Goal: Task Accomplishment & Management: Manage account settings

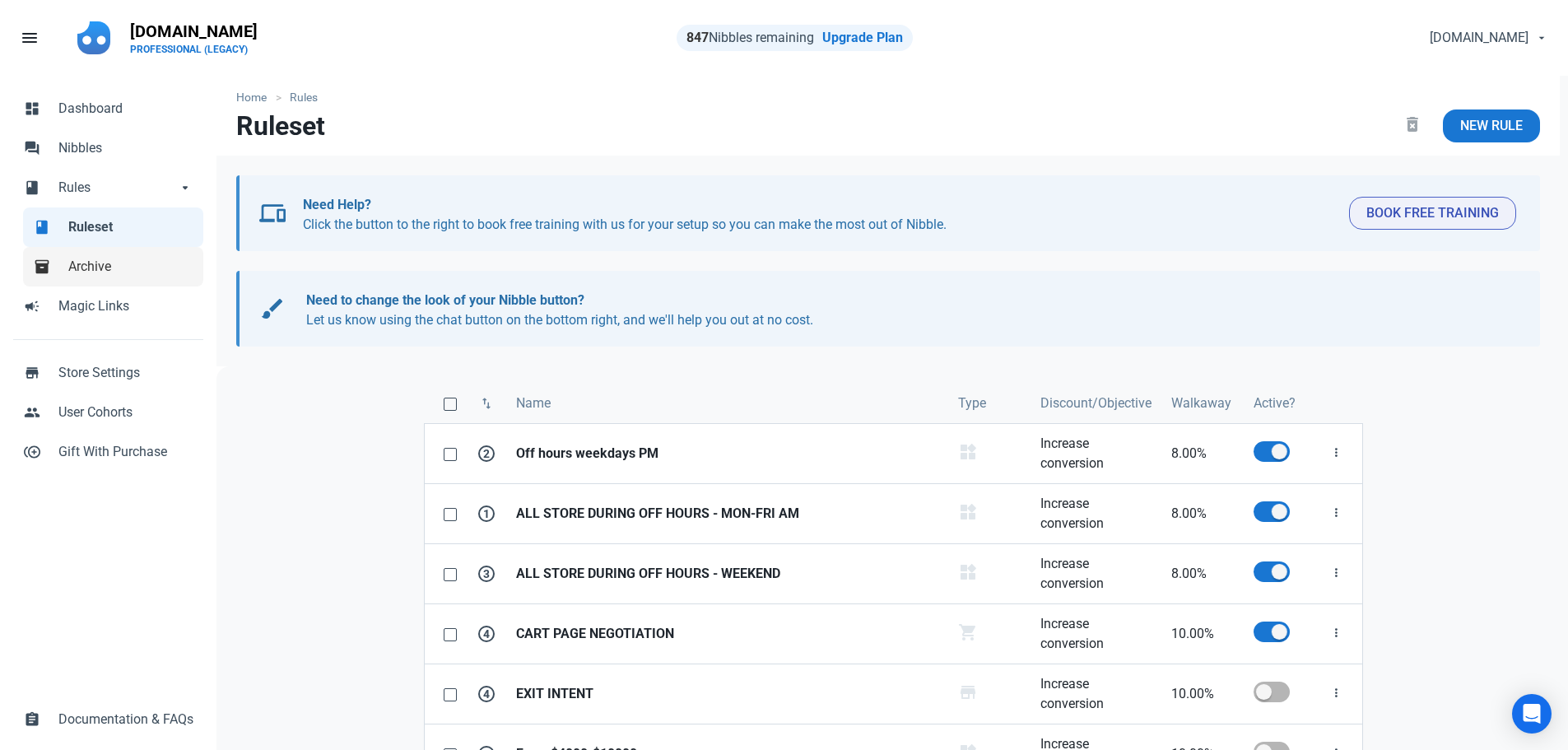
click at [97, 270] on span "Archive" at bounding box center [130, 267] width 125 height 20
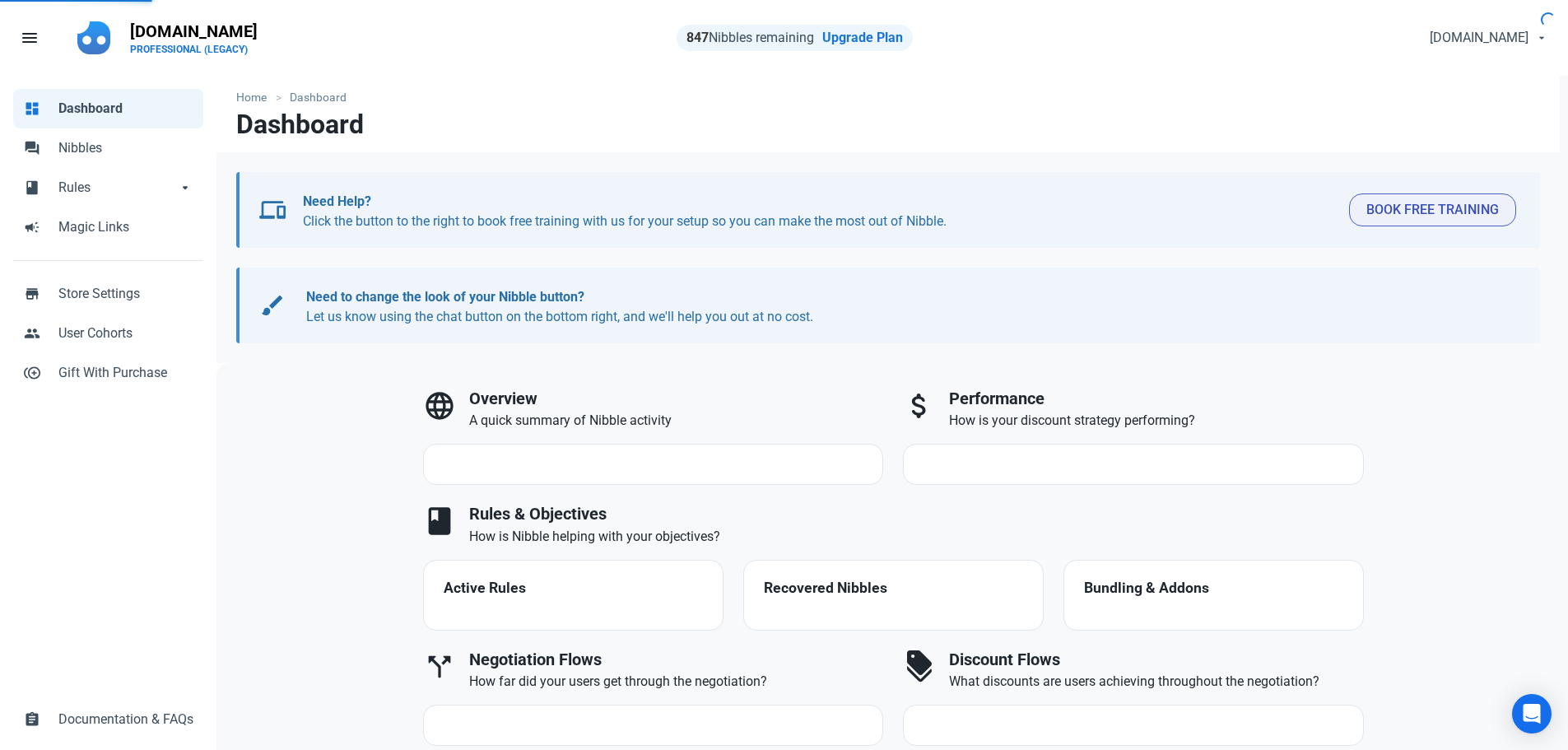
select select "7d"
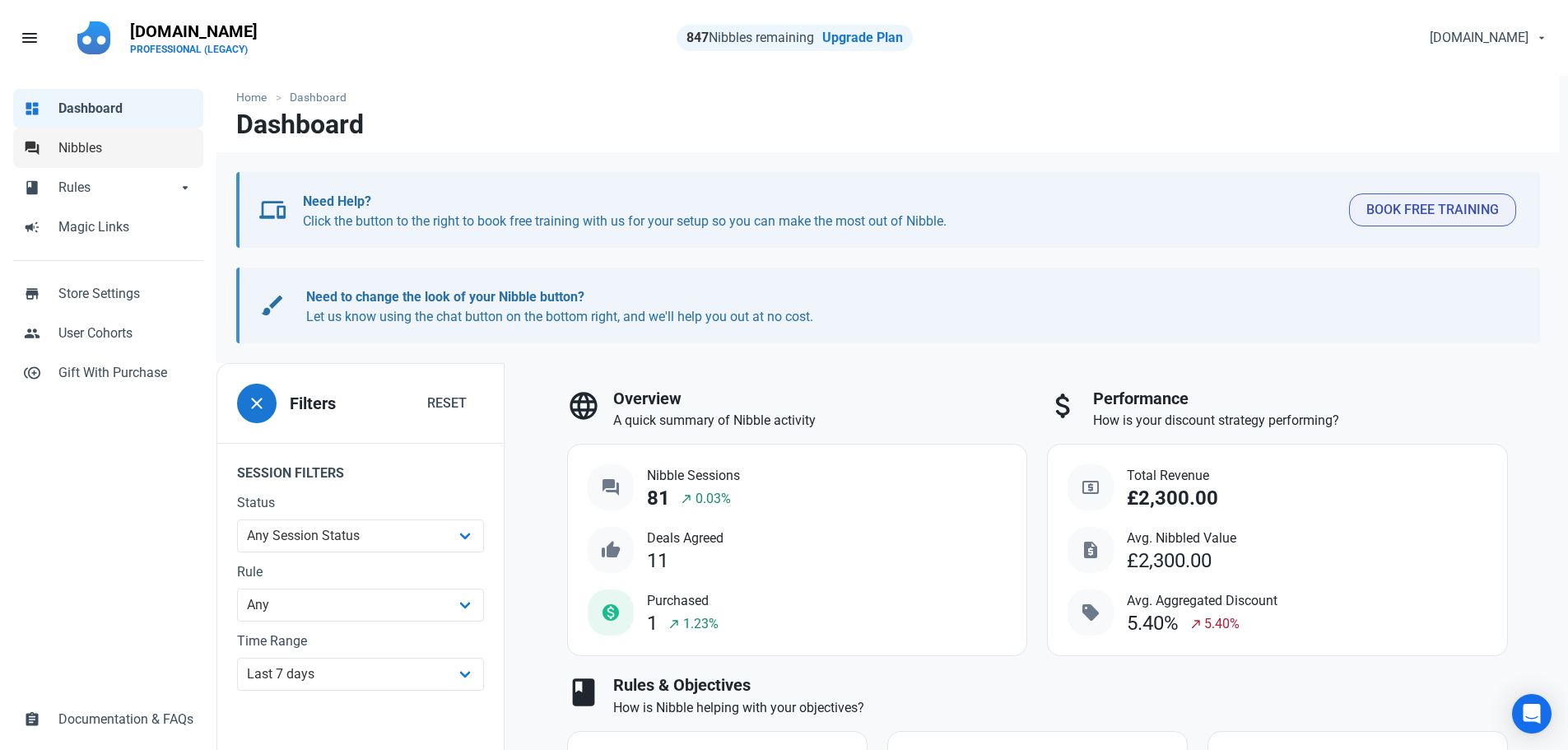
click at [85, 152] on span "Nibbles" at bounding box center [126, 148] width 135 height 20
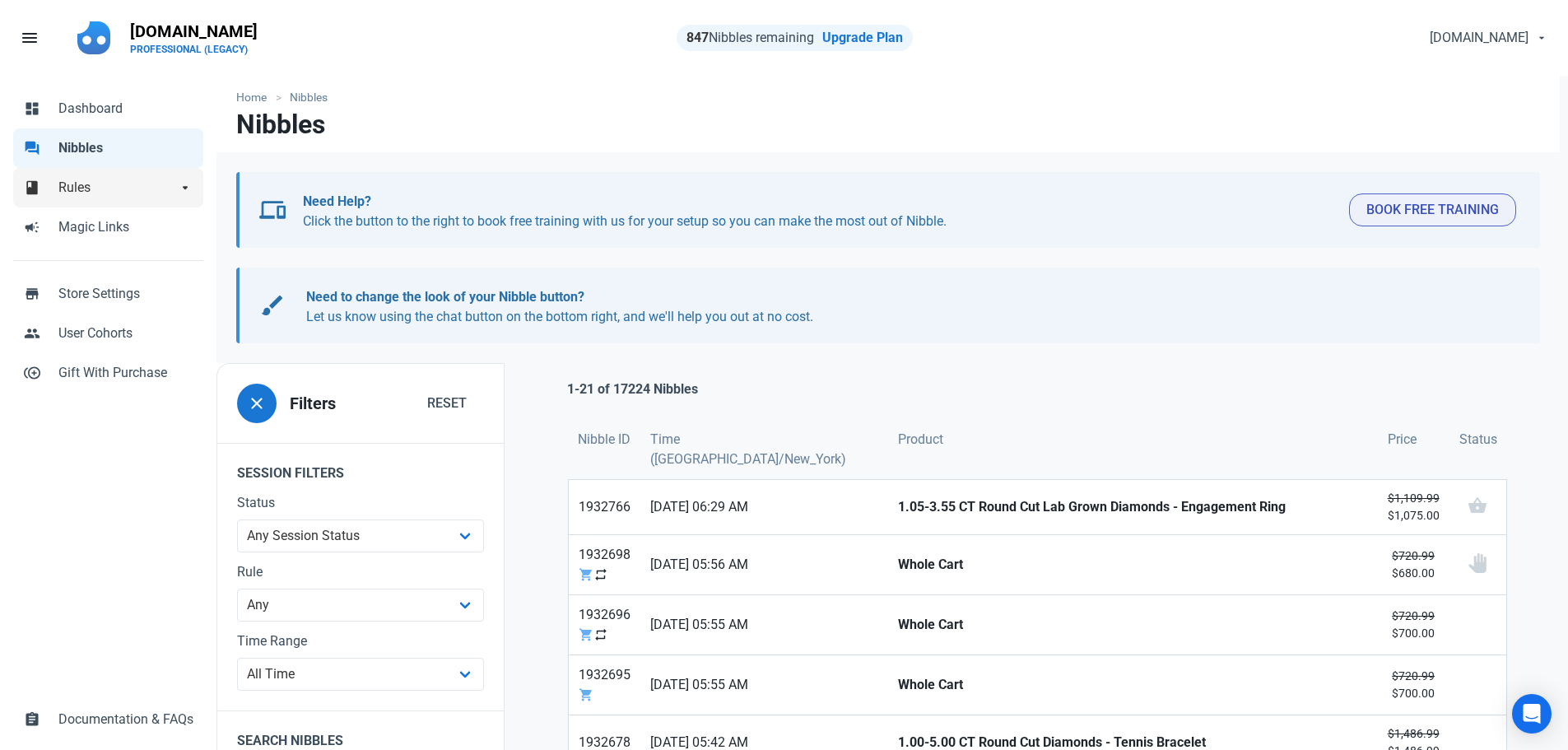
click at [77, 183] on span "Rules" at bounding box center [117, 188] width 118 height 20
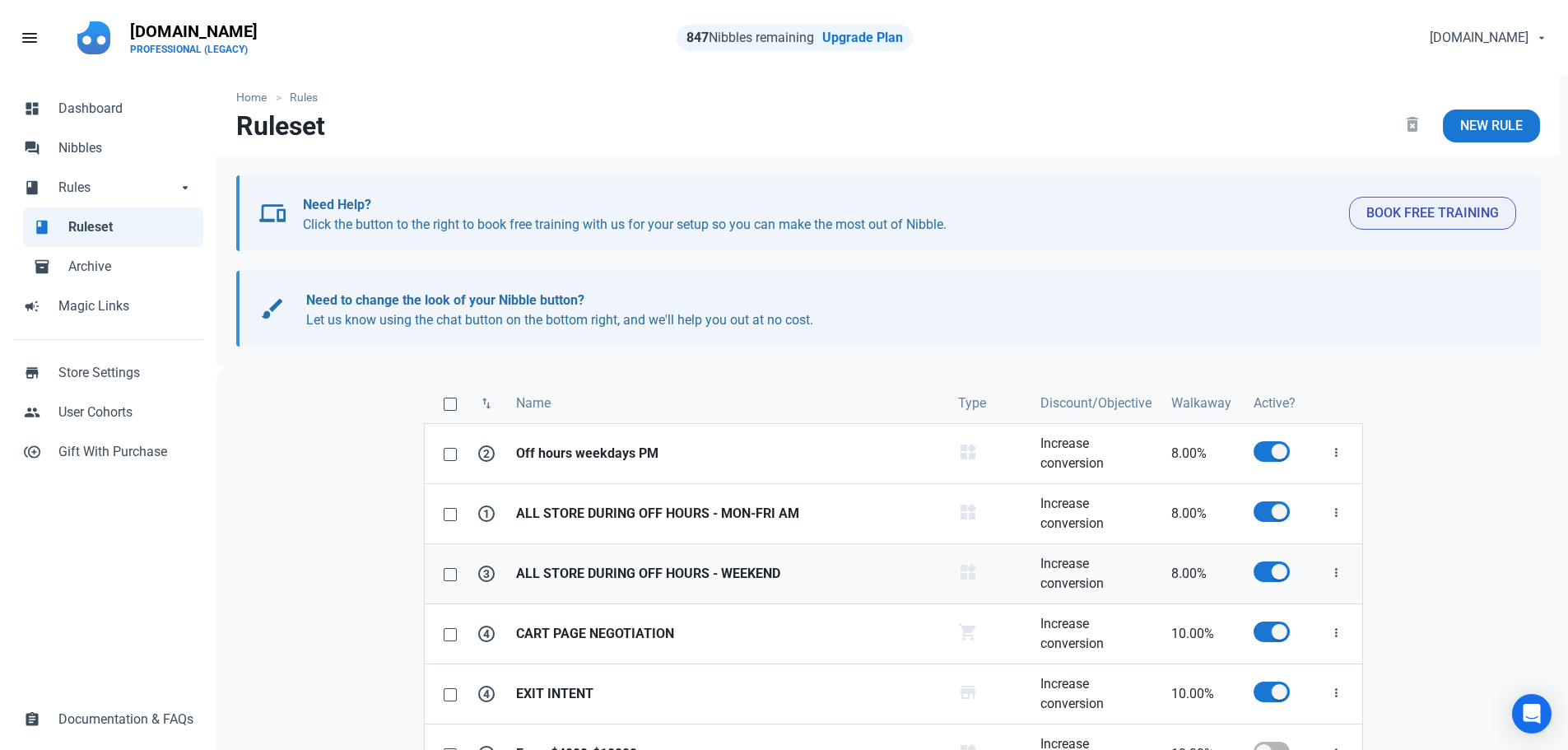
scroll to position [165, 0]
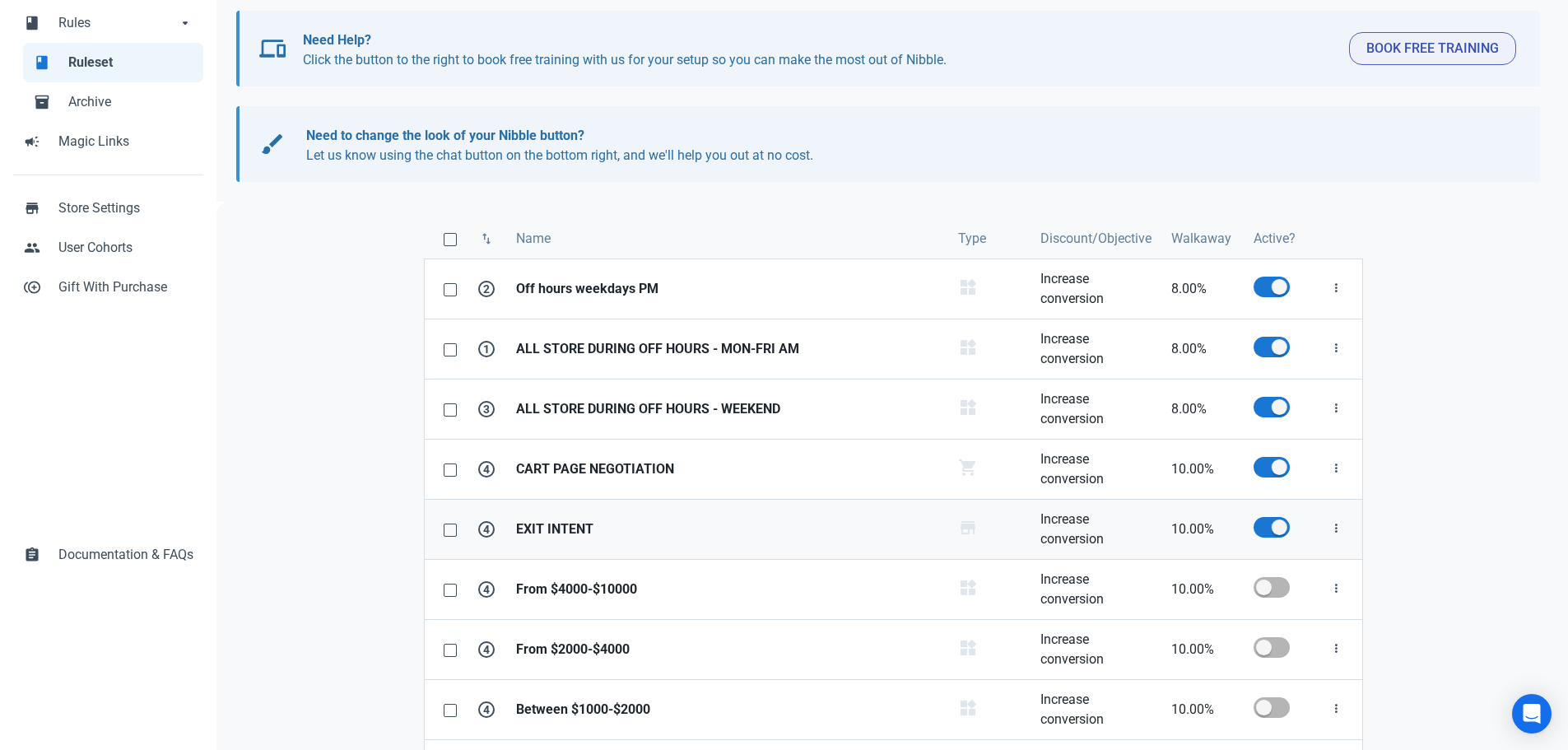
click at [560, 536] on strong "EXIT INTENT" at bounding box center [727, 530] width 422 height 20
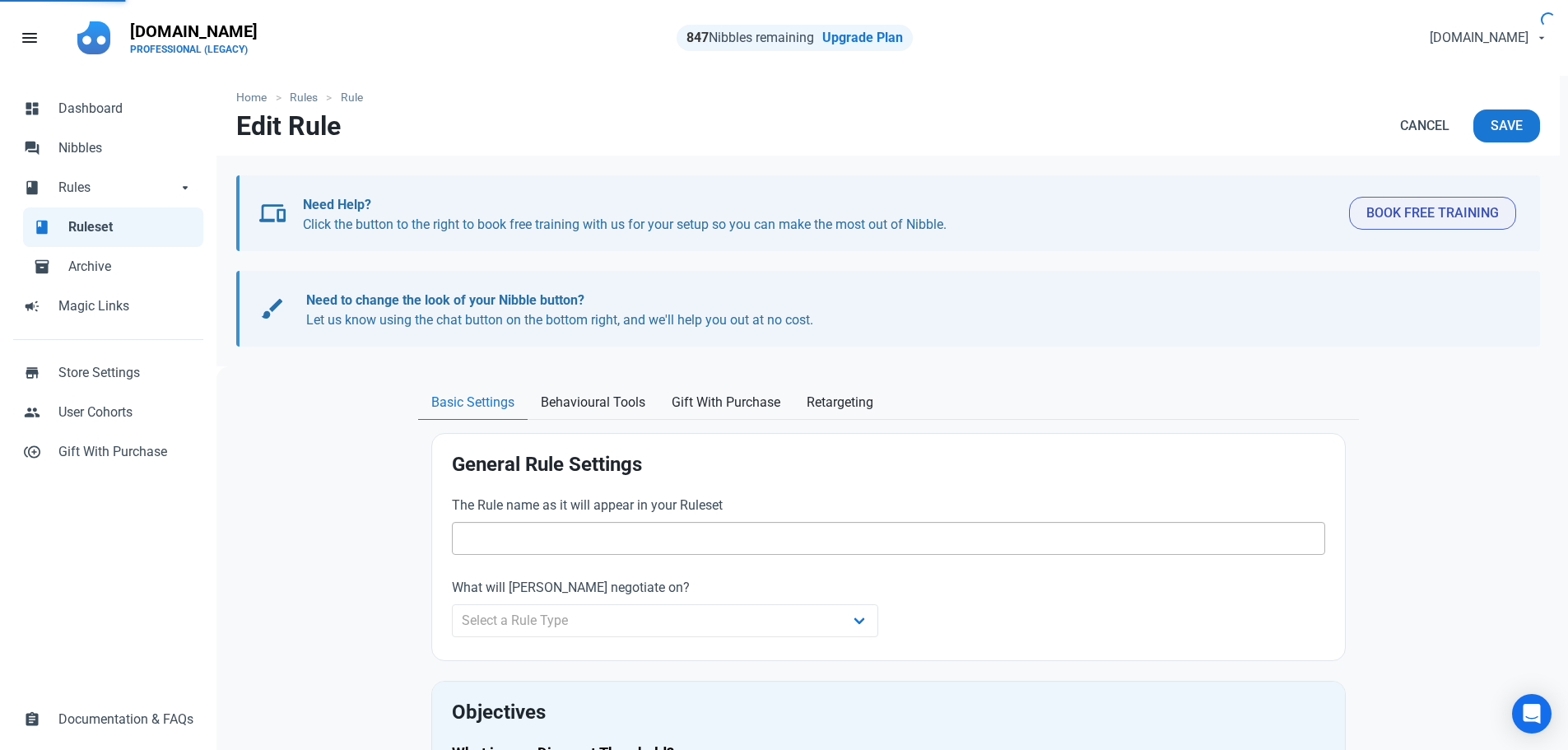
type input "EXIT INTENT"
type input "10.00"
radio input "true"
radio input "false"
radio input "true"
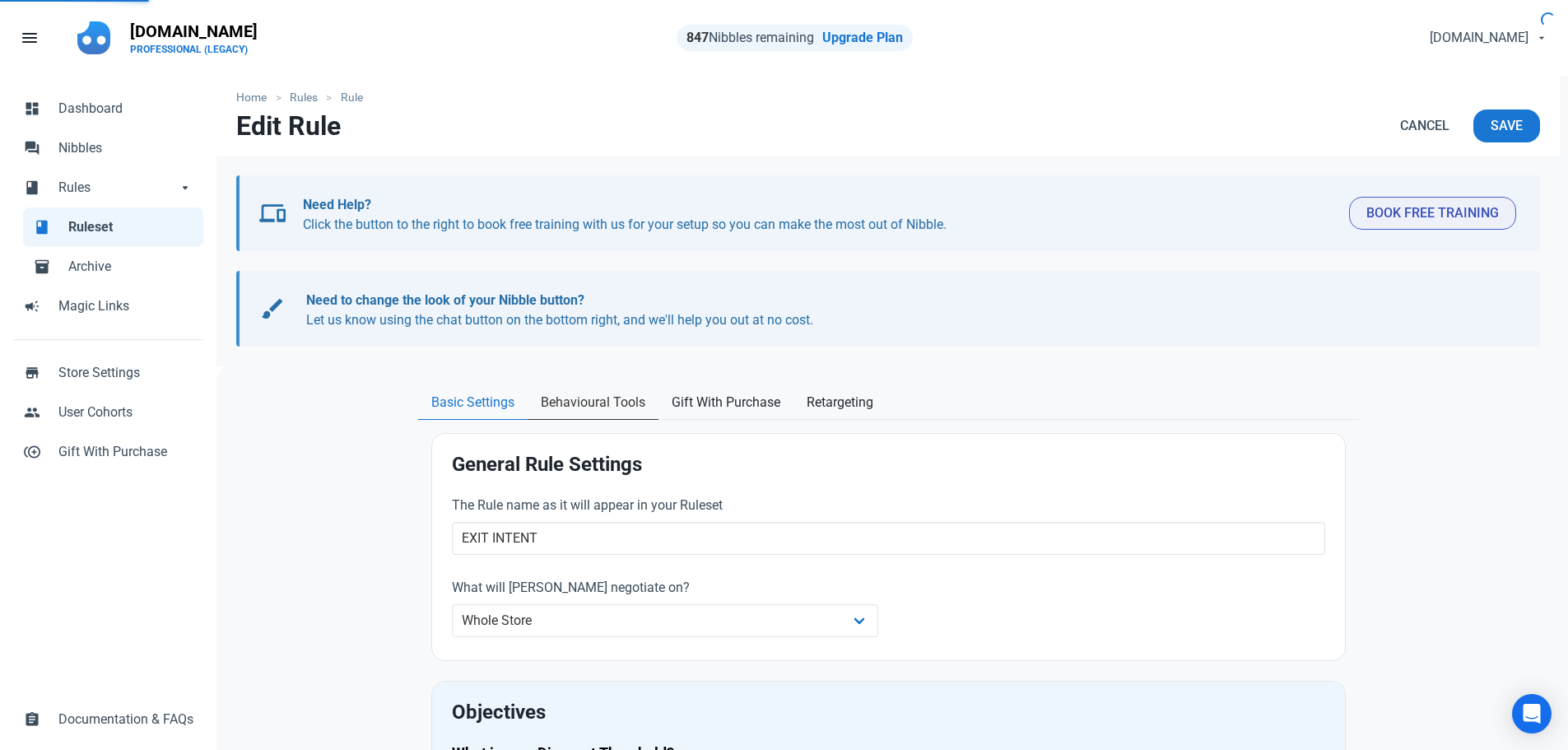
select select "exit_intent"
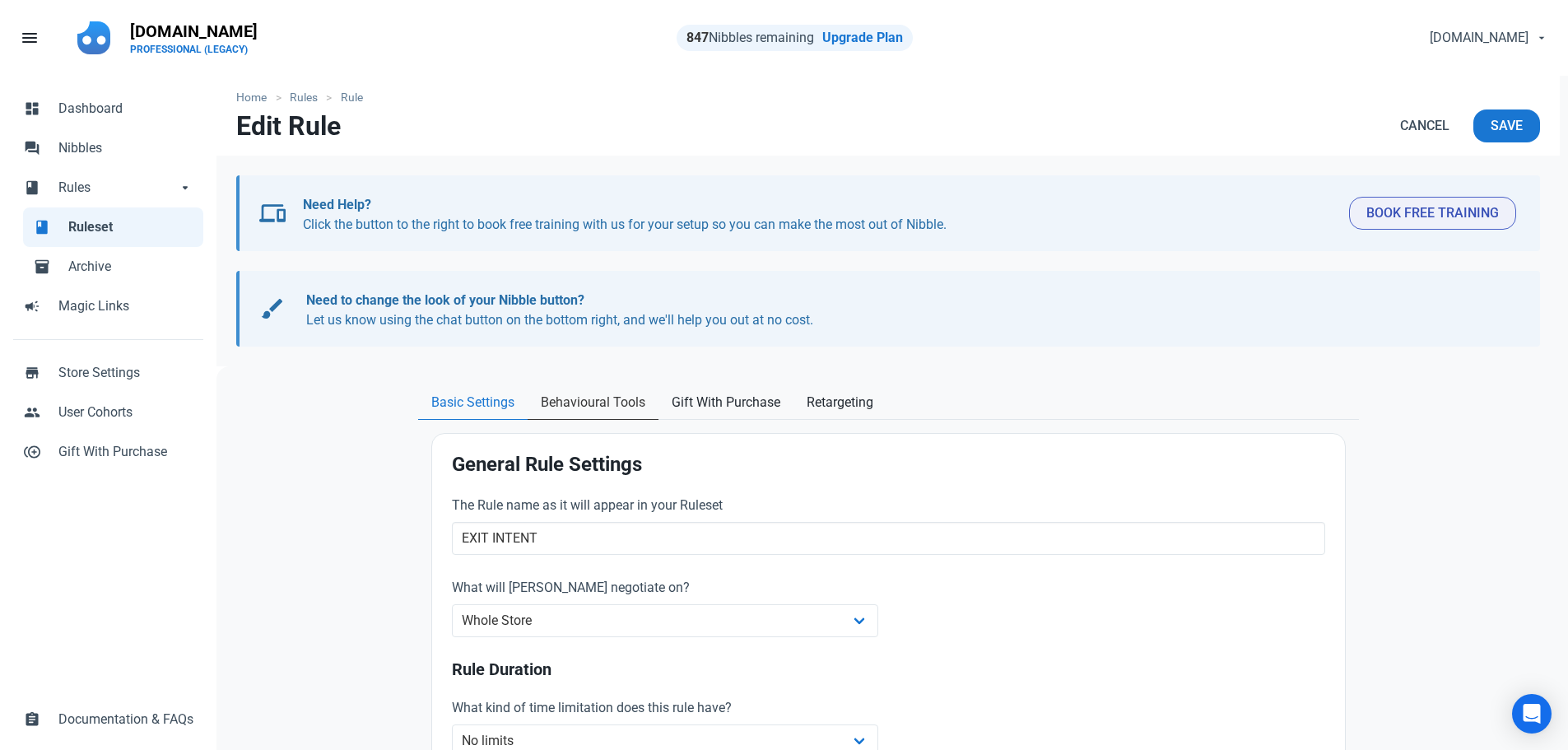
click at [580, 408] on span "Behavioural Tools" at bounding box center [592, 402] width 105 height 20
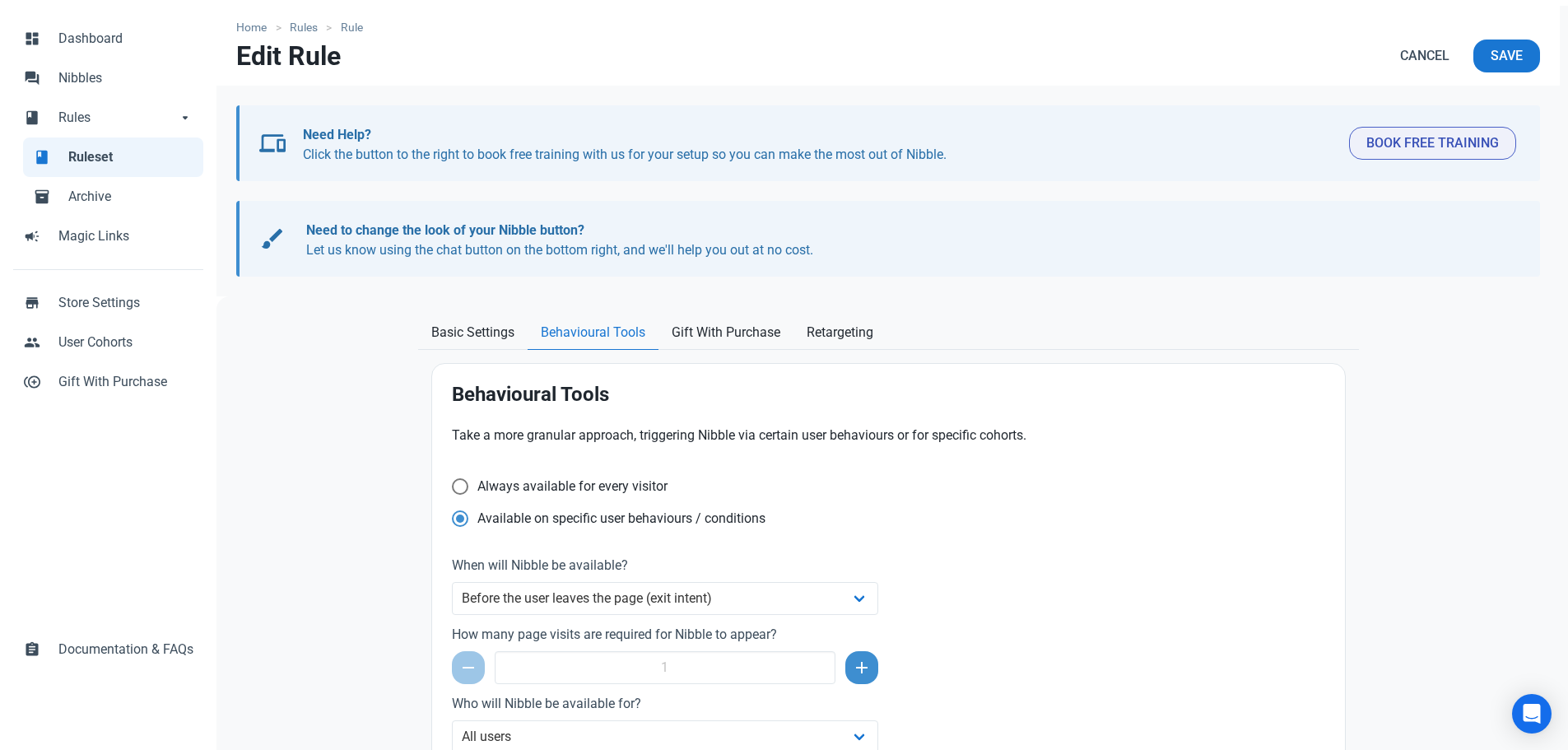
scroll to position [247, 0]
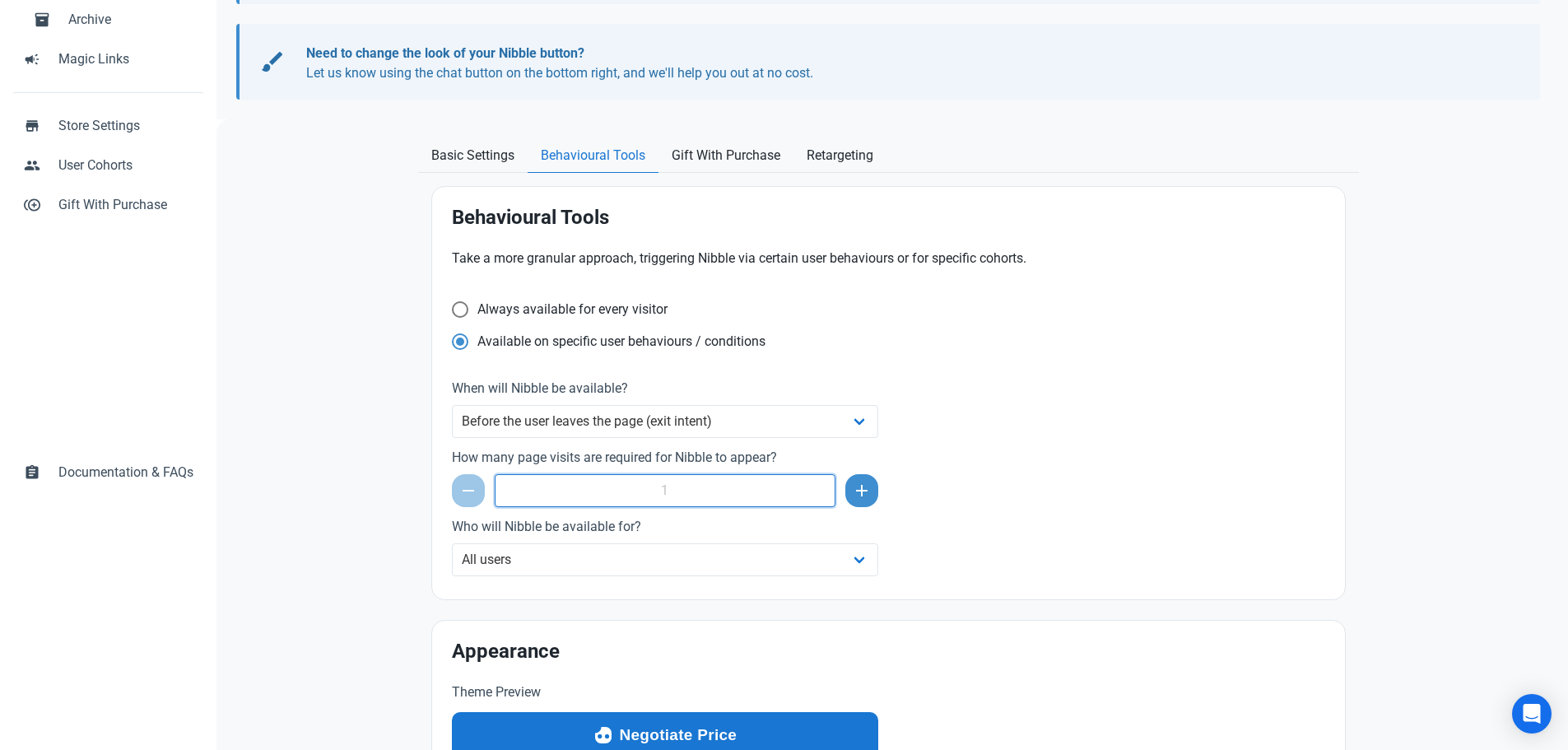
click at [655, 496] on input "number" at bounding box center [664, 491] width 341 height 33
drag, startPoint x: 674, startPoint y: 493, endPoint x: 640, endPoint y: 489, distance: 34.2
click at [640, 489] on input "number" at bounding box center [664, 491] width 341 height 33
type input "1"
click at [937, 498] on div "Take a more granular approach, triggering Nibble via certain user behaviours or…" at bounding box center [888, 413] width 893 height 350
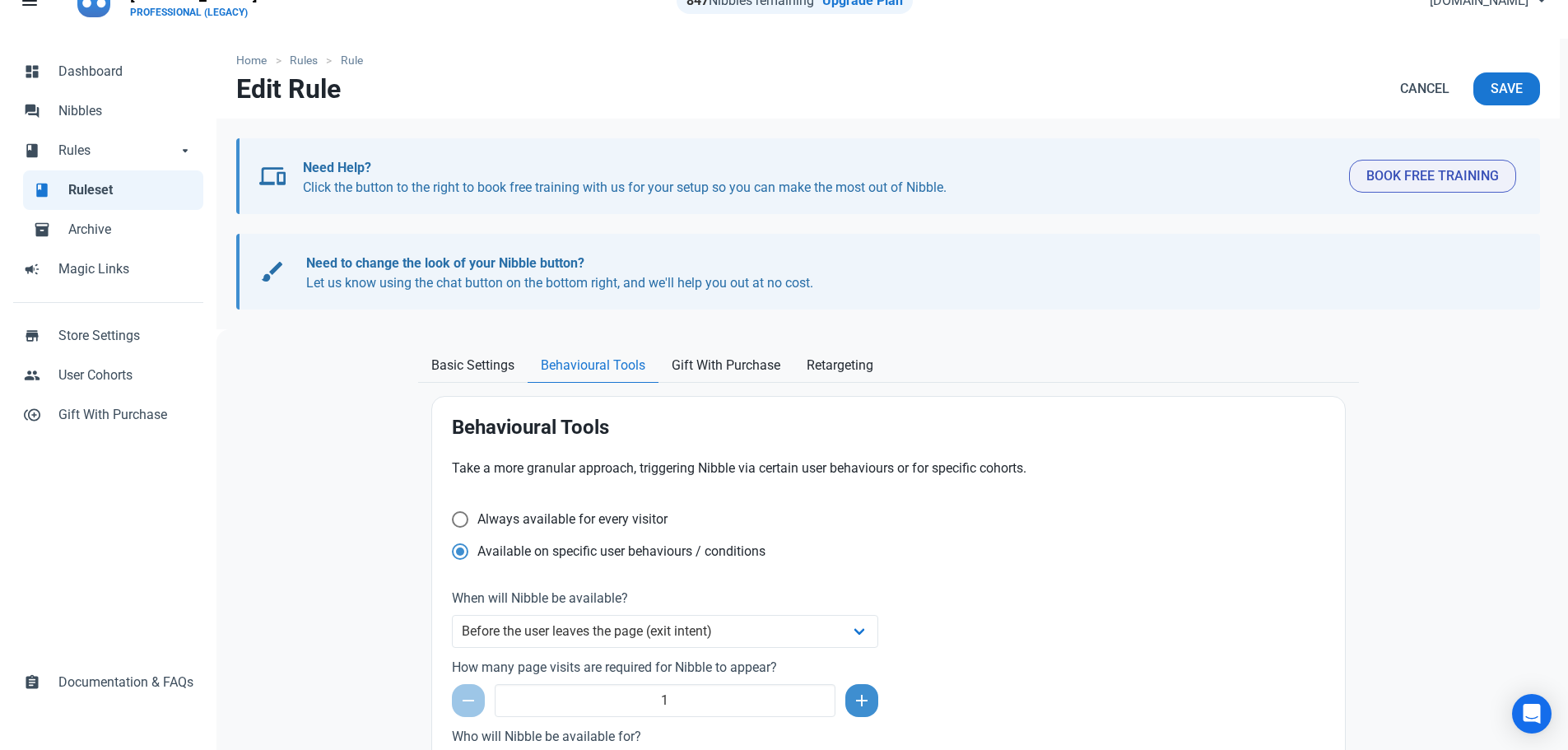
scroll to position [15, 0]
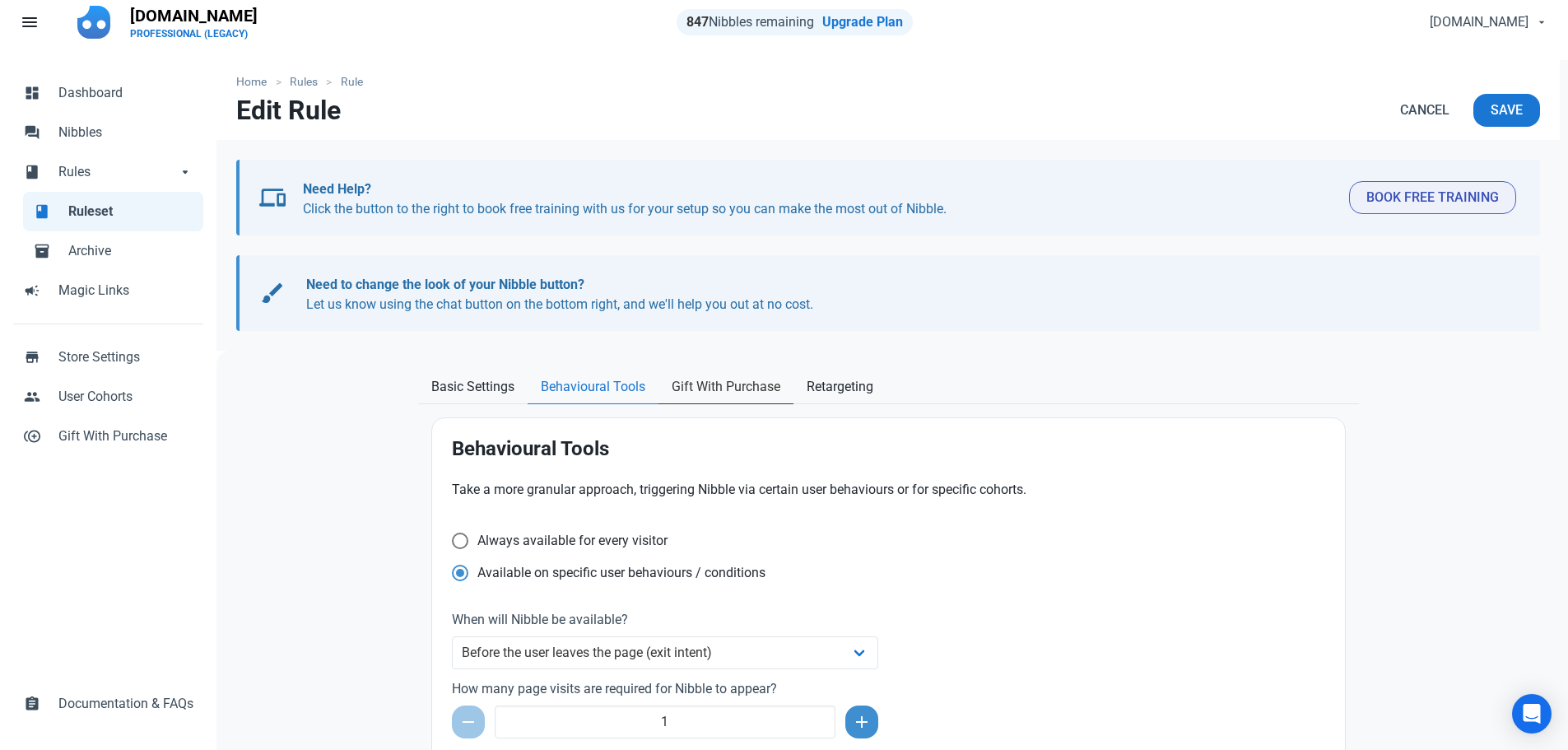
click at [701, 395] on span "Gift With Purchase" at bounding box center [725, 387] width 108 height 20
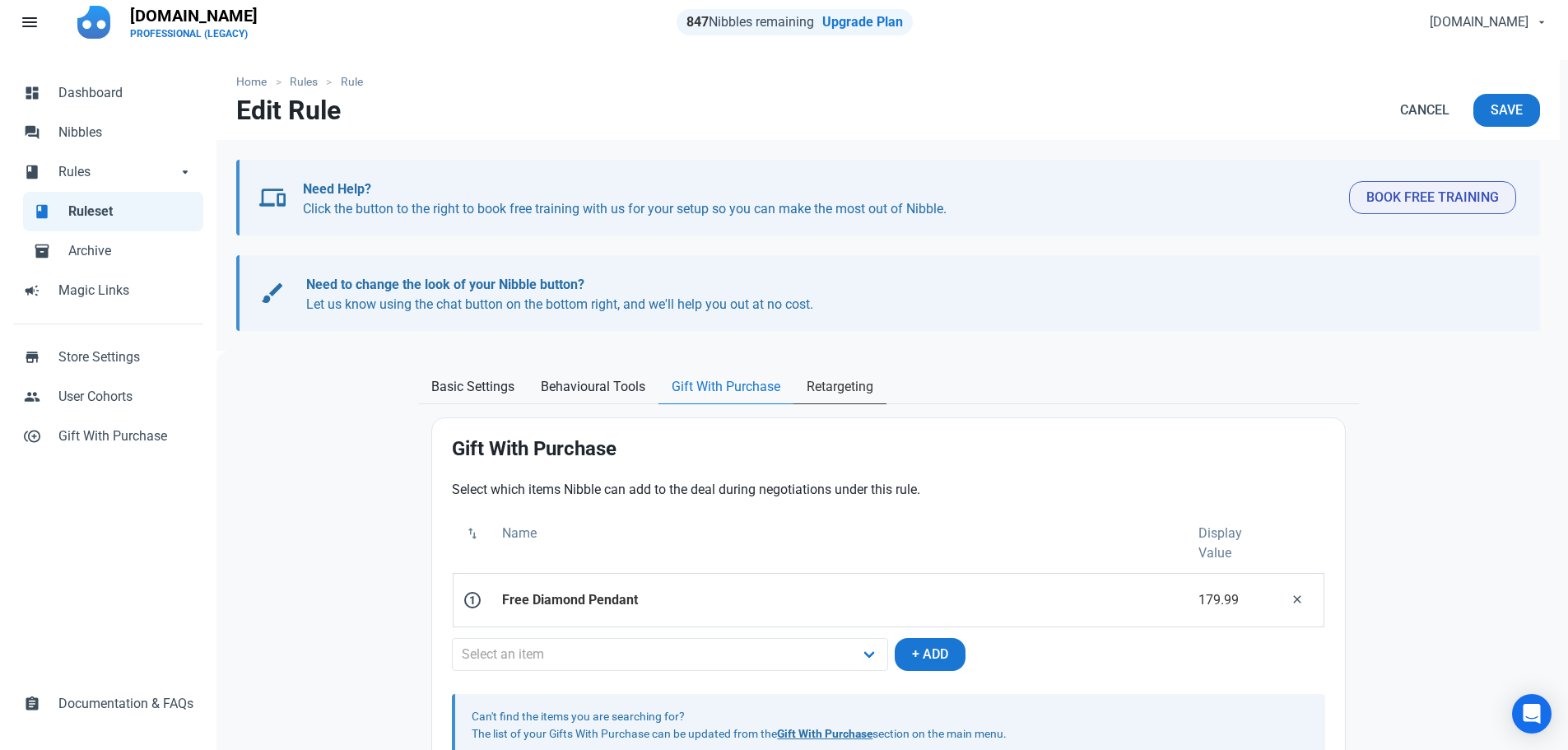
click at [832, 389] on span "Retargeting" at bounding box center [839, 387] width 66 height 20
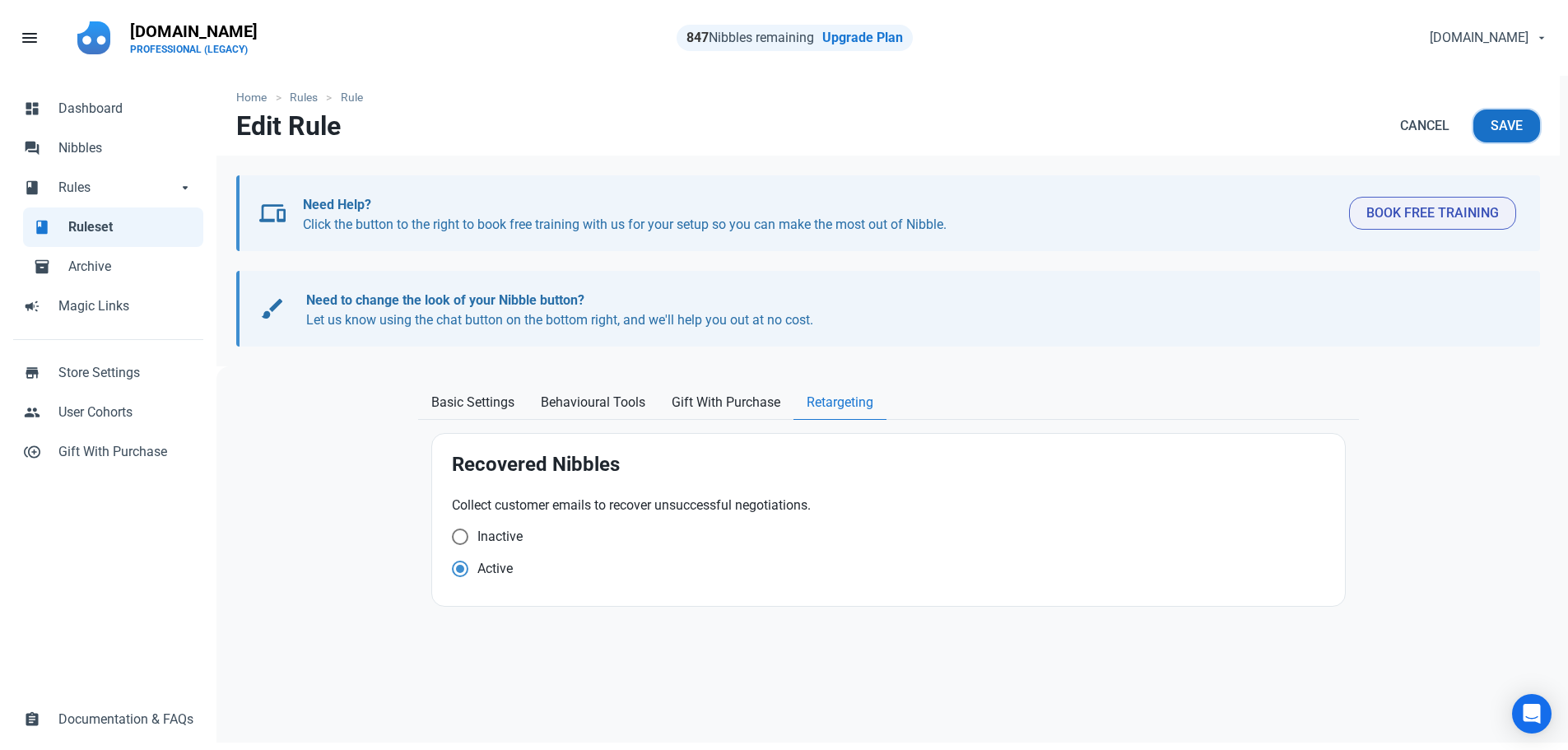
click at [1509, 130] on span "Save" at bounding box center [1506, 126] width 32 height 20
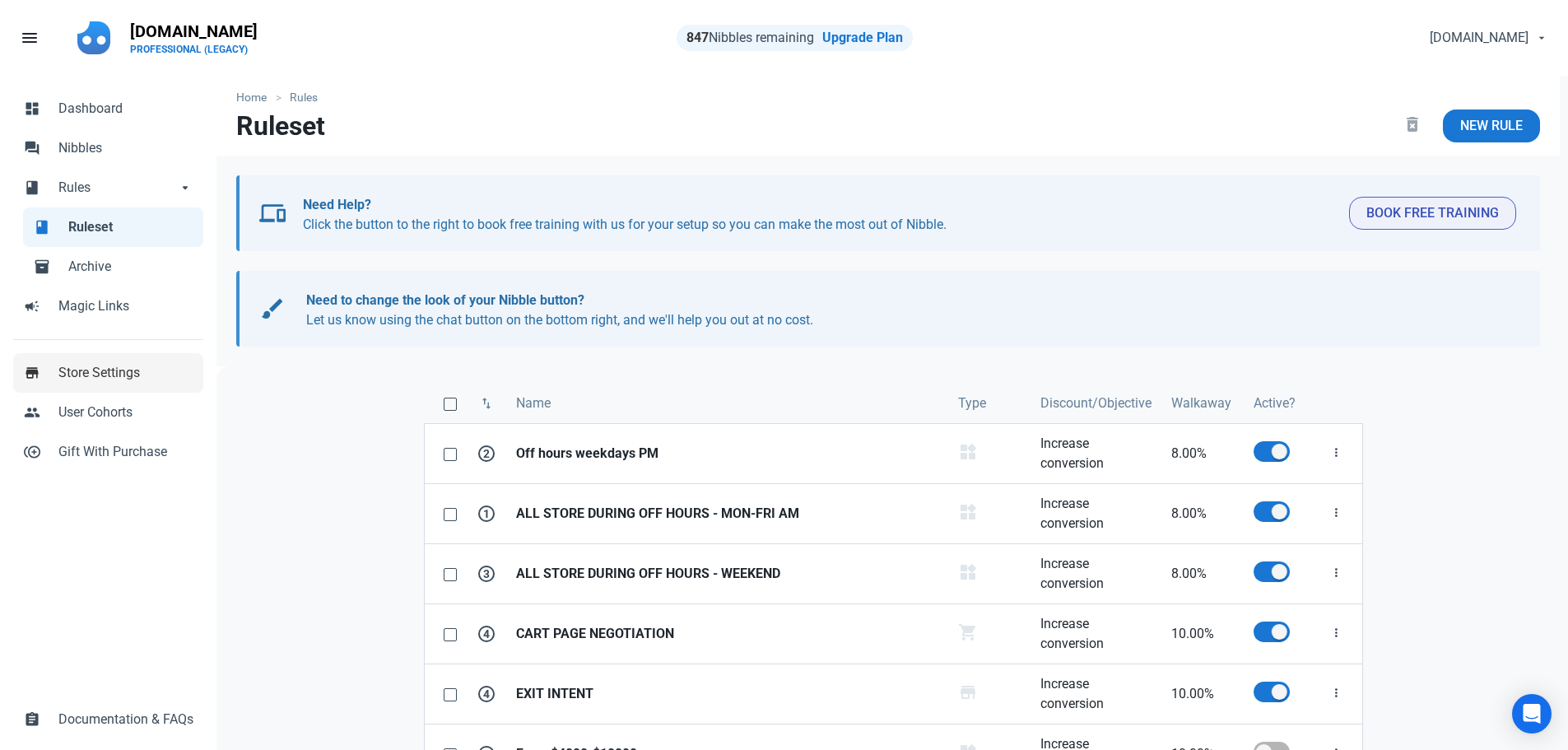
click at [106, 367] on span "Store Settings" at bounding box center [126, 373] width 135 height 20
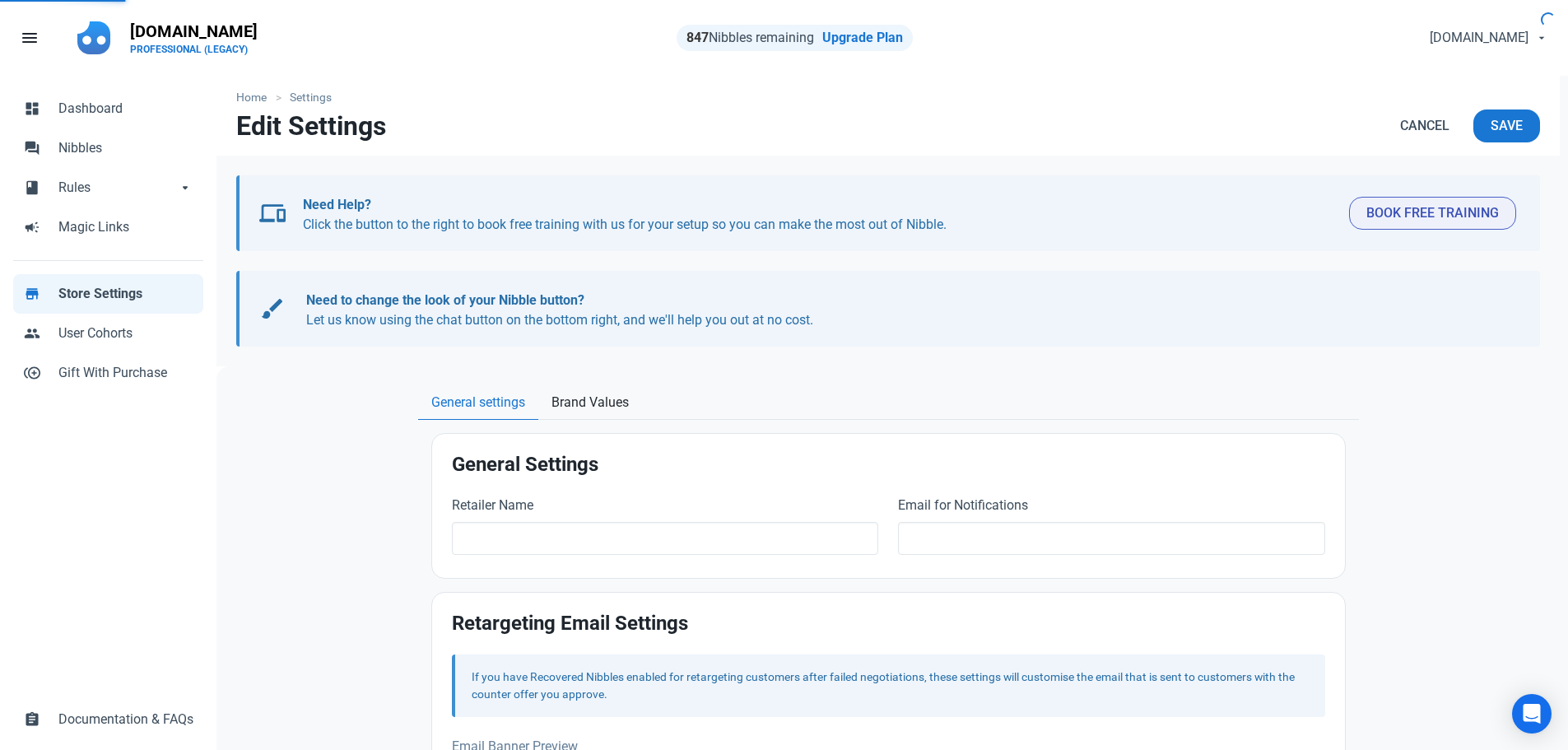
type input "[DOMAIN_NAME]"
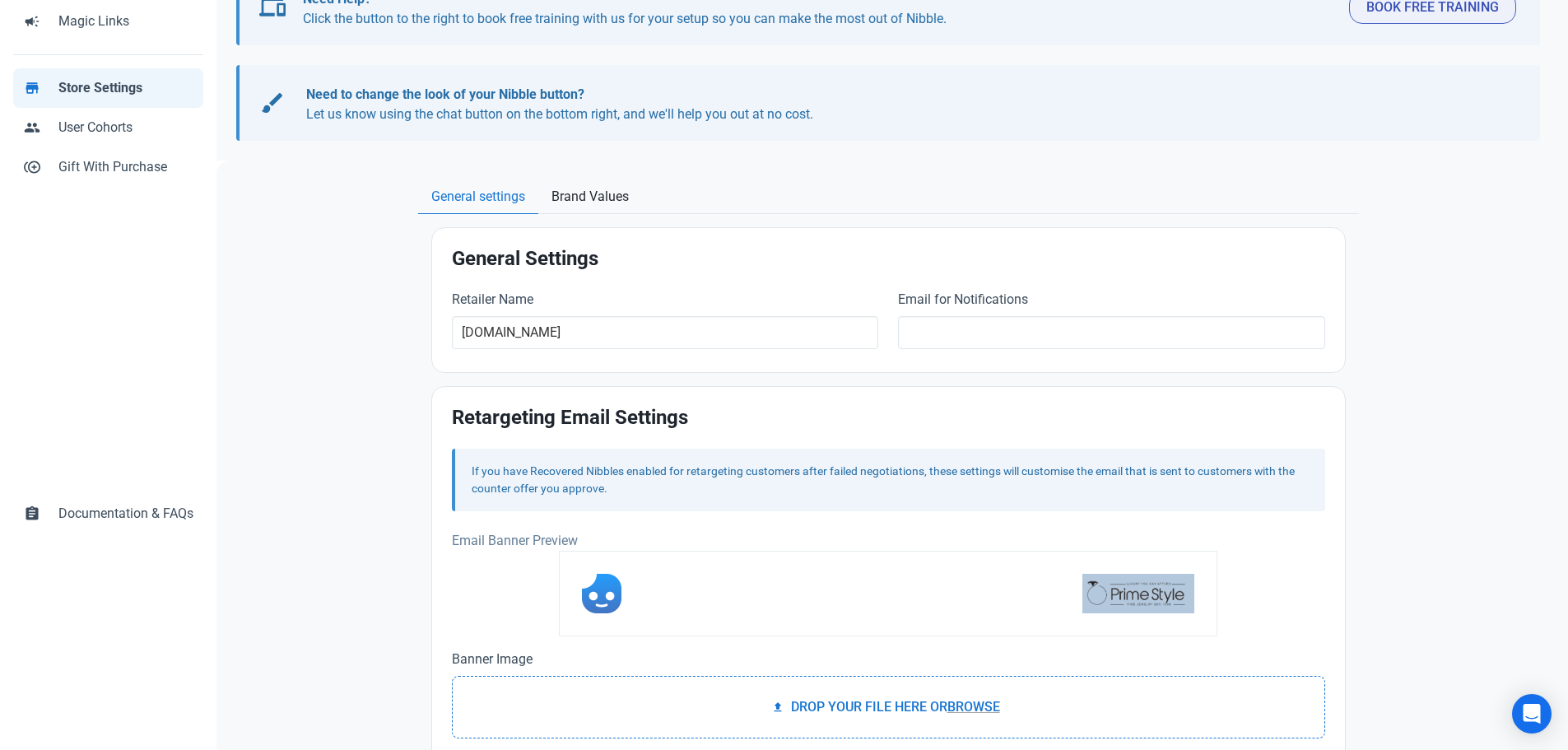
scroll to position [247, 0]
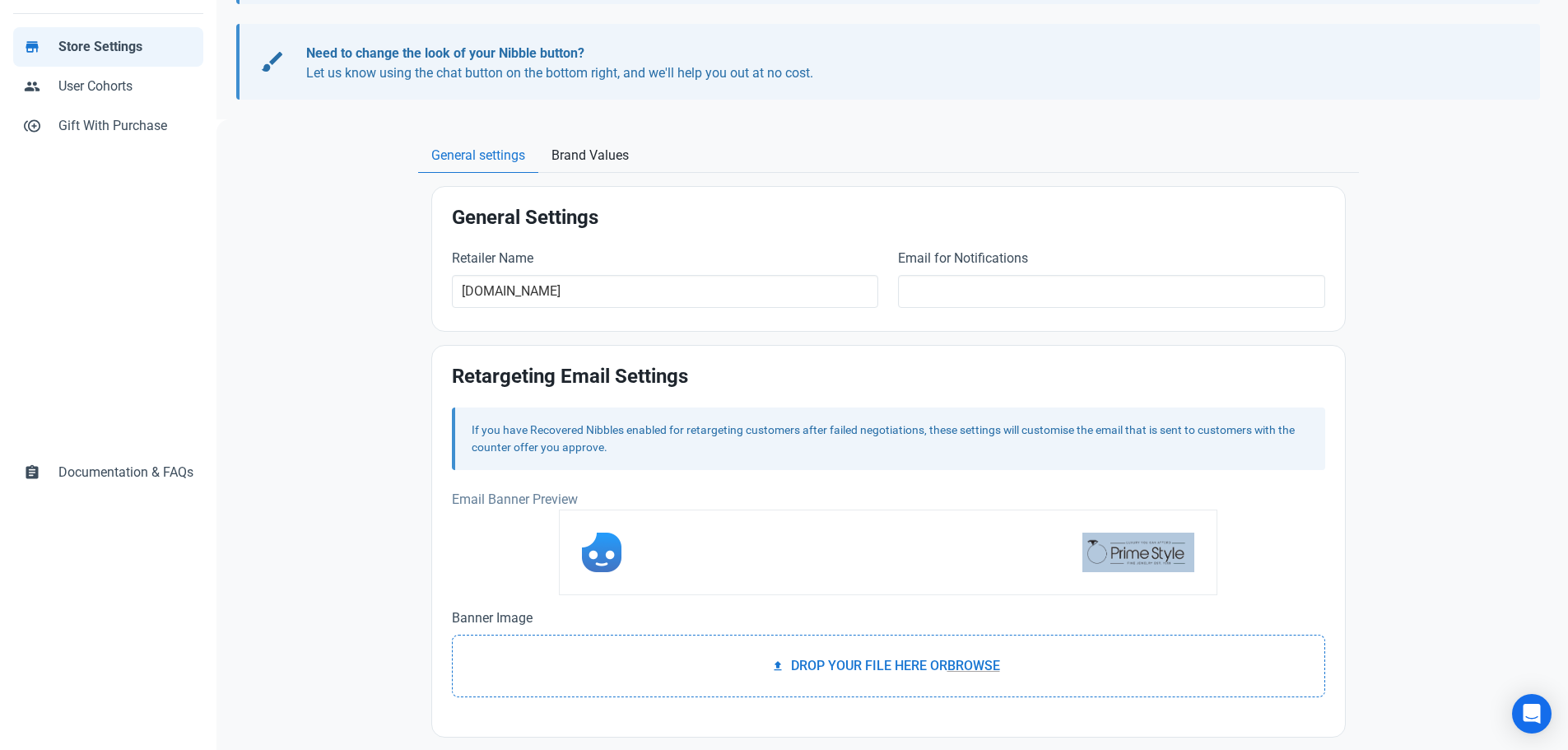
click at [537, 622] on label "Banner Image" at bounding box center [887, 618] width 873 height 20
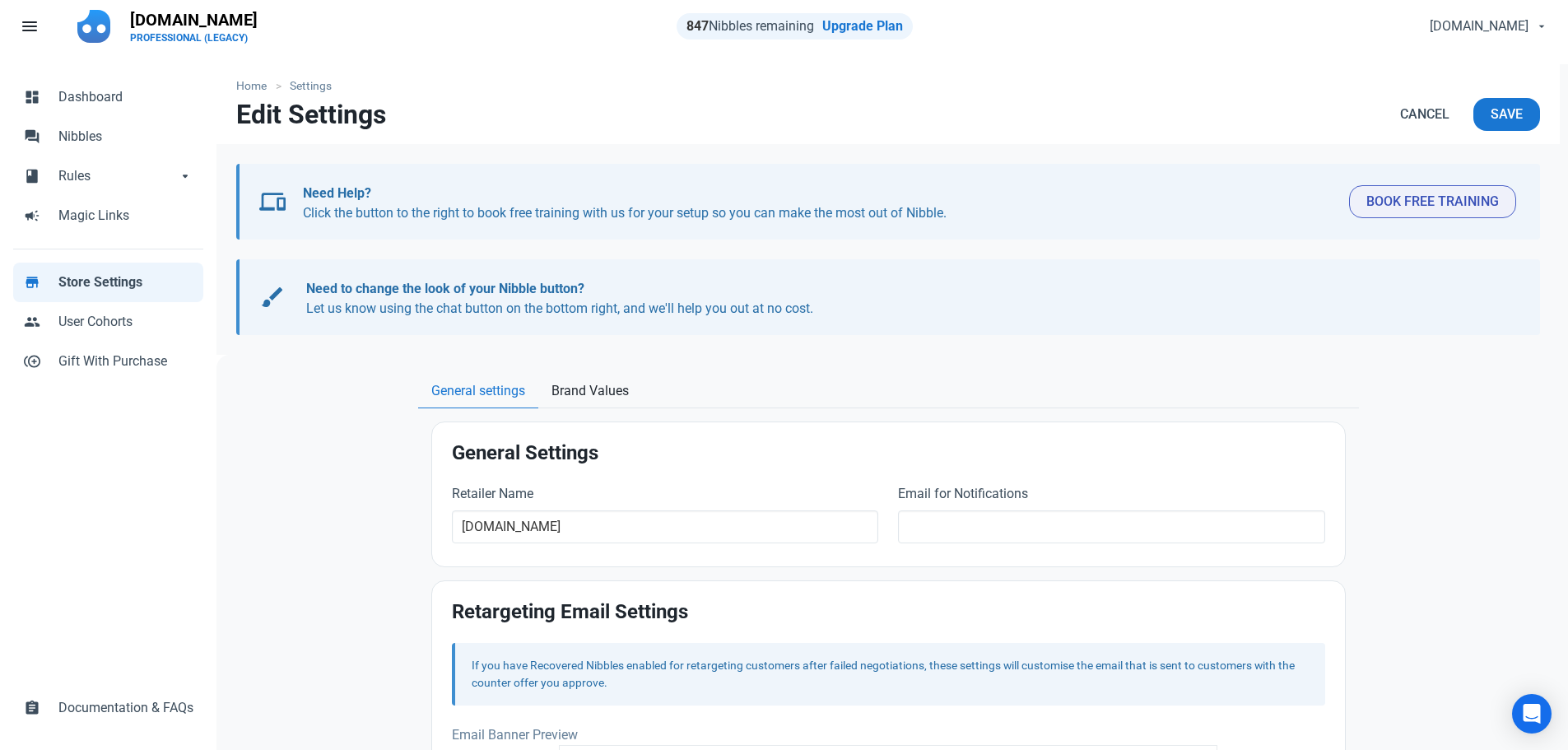
scroll to position [0, 0]
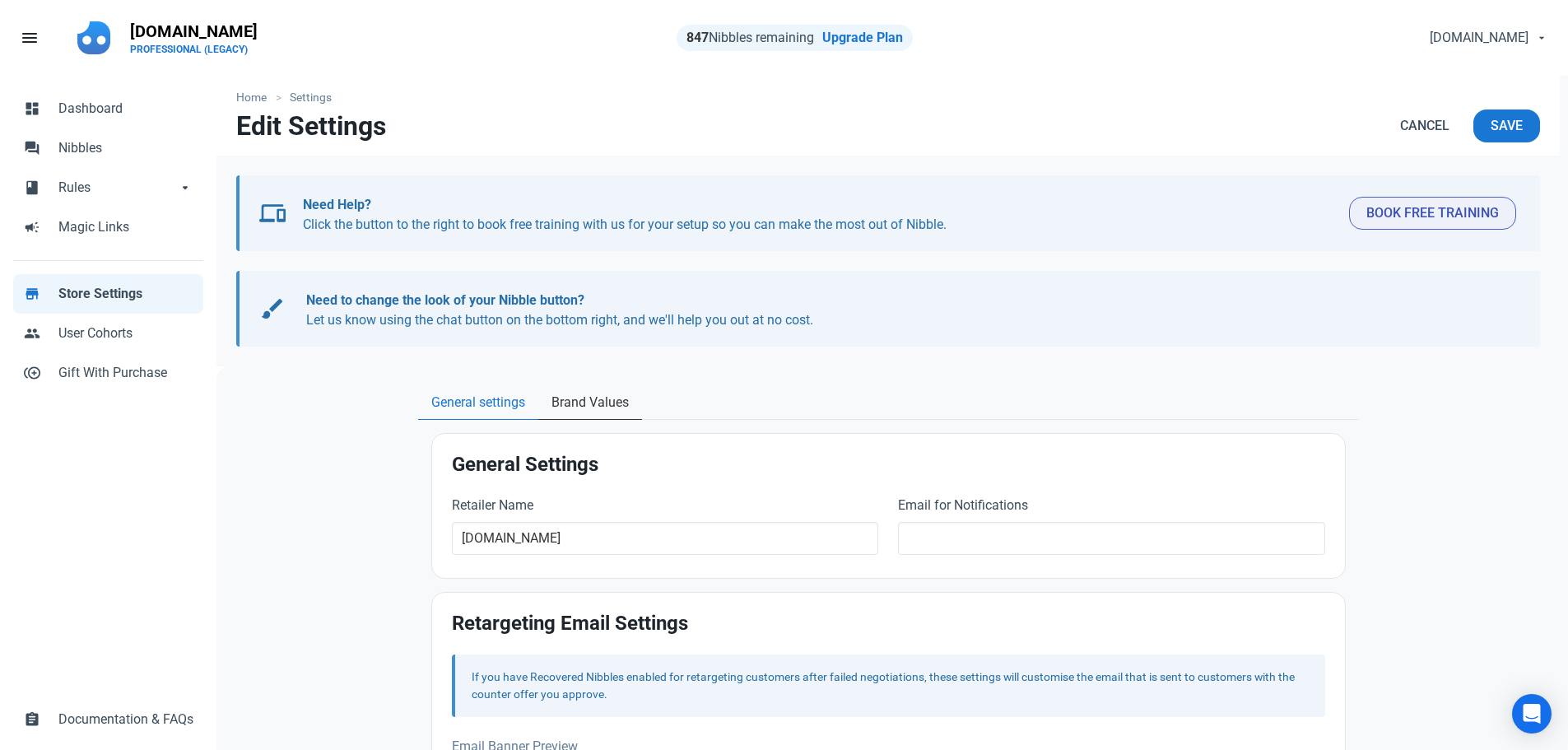
click at [602, 392] on span "Brand Values" at bounding box center [590, 402] width 77 height 20
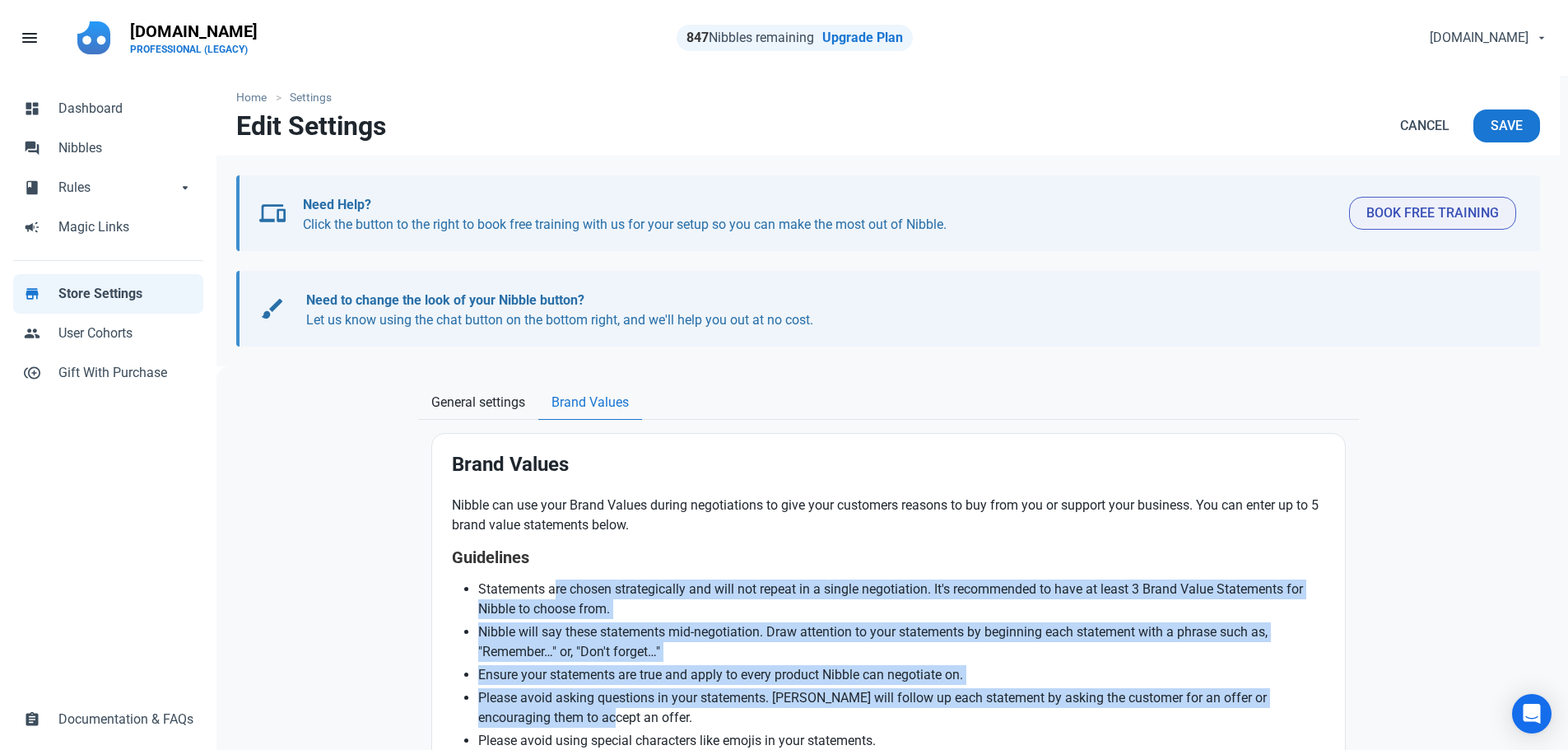
drag, startPoint x: 552, startPoint y: 594, endPoint x: 540, endPoint y: 709, distance: 115.6
click at [540, 709] on ul "Statements are chosen strategically and will not repeat in a single negotiation…" at bounding box center [901, 665] width 846 height 171
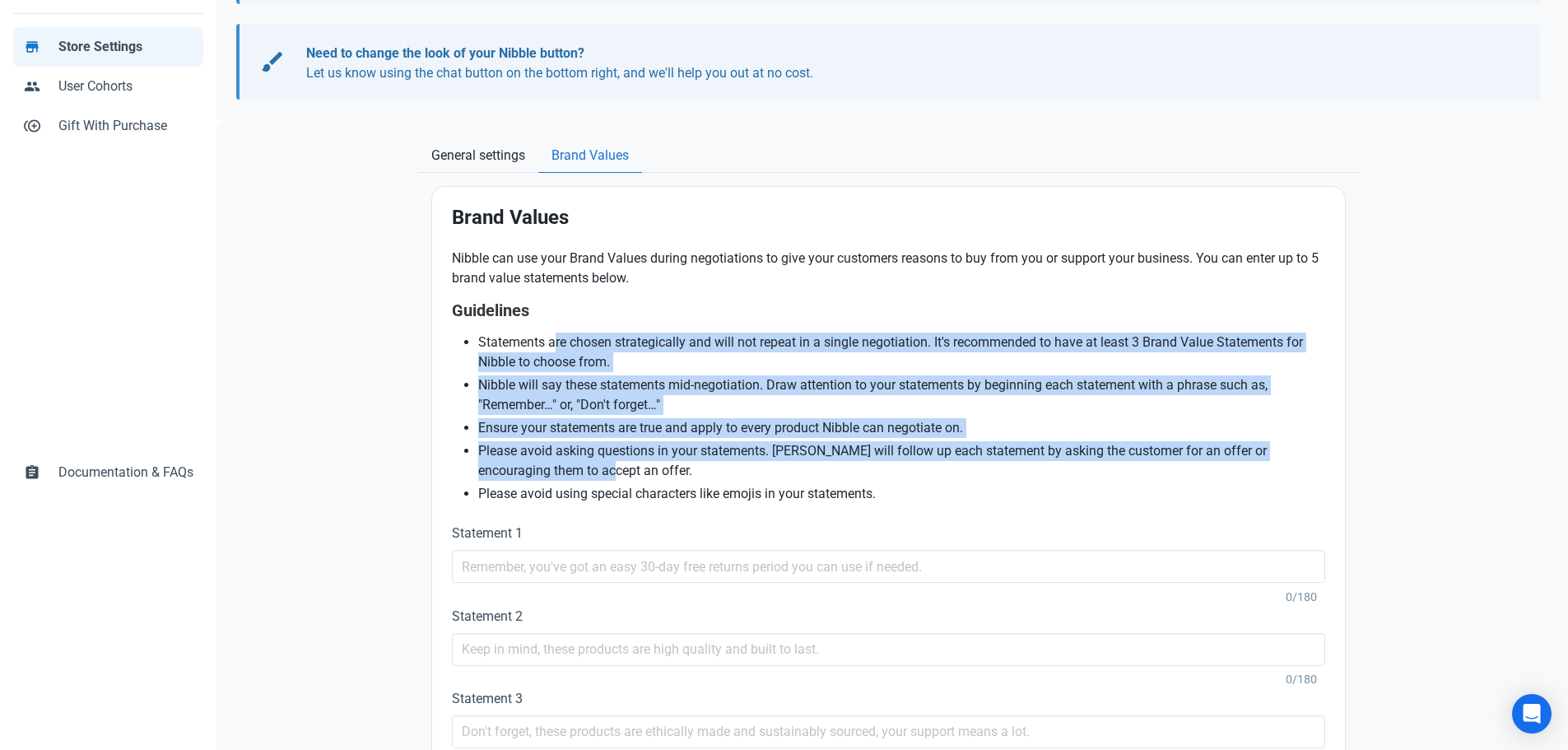
scroll to position [329, 0]
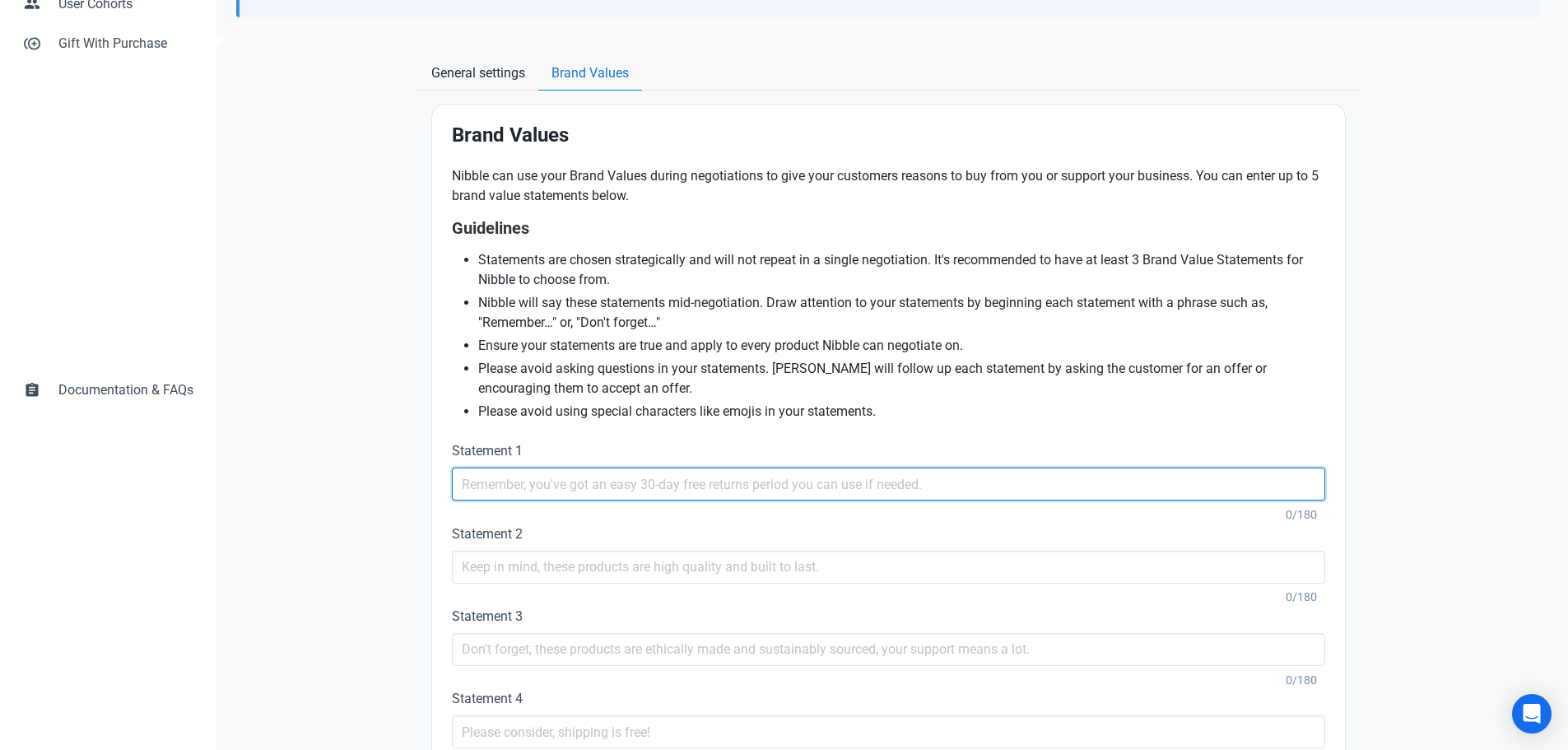
click at [526, 484] on input "text" at bounding box center [887, 484] width 873 height 33
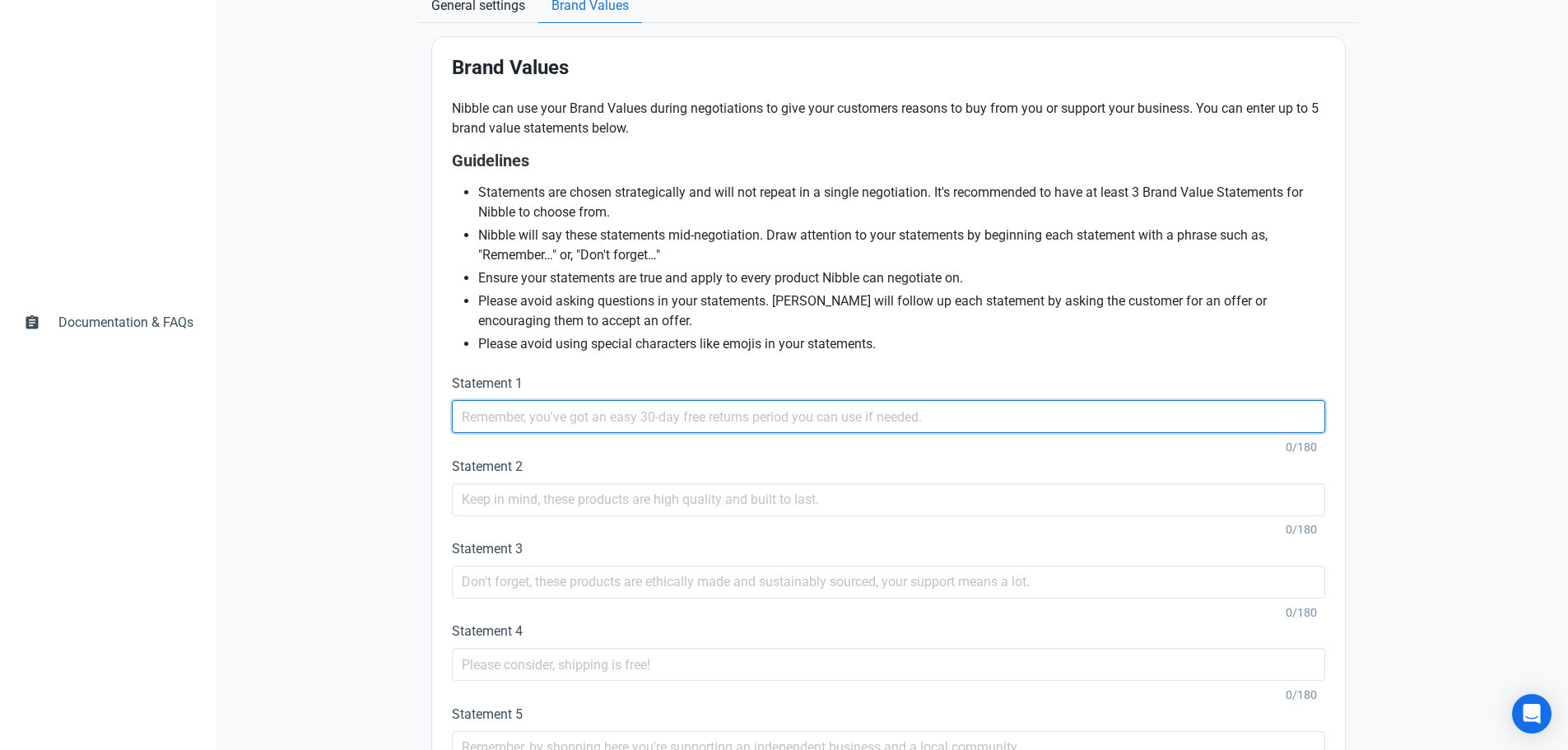
scroll to position [503, 0]
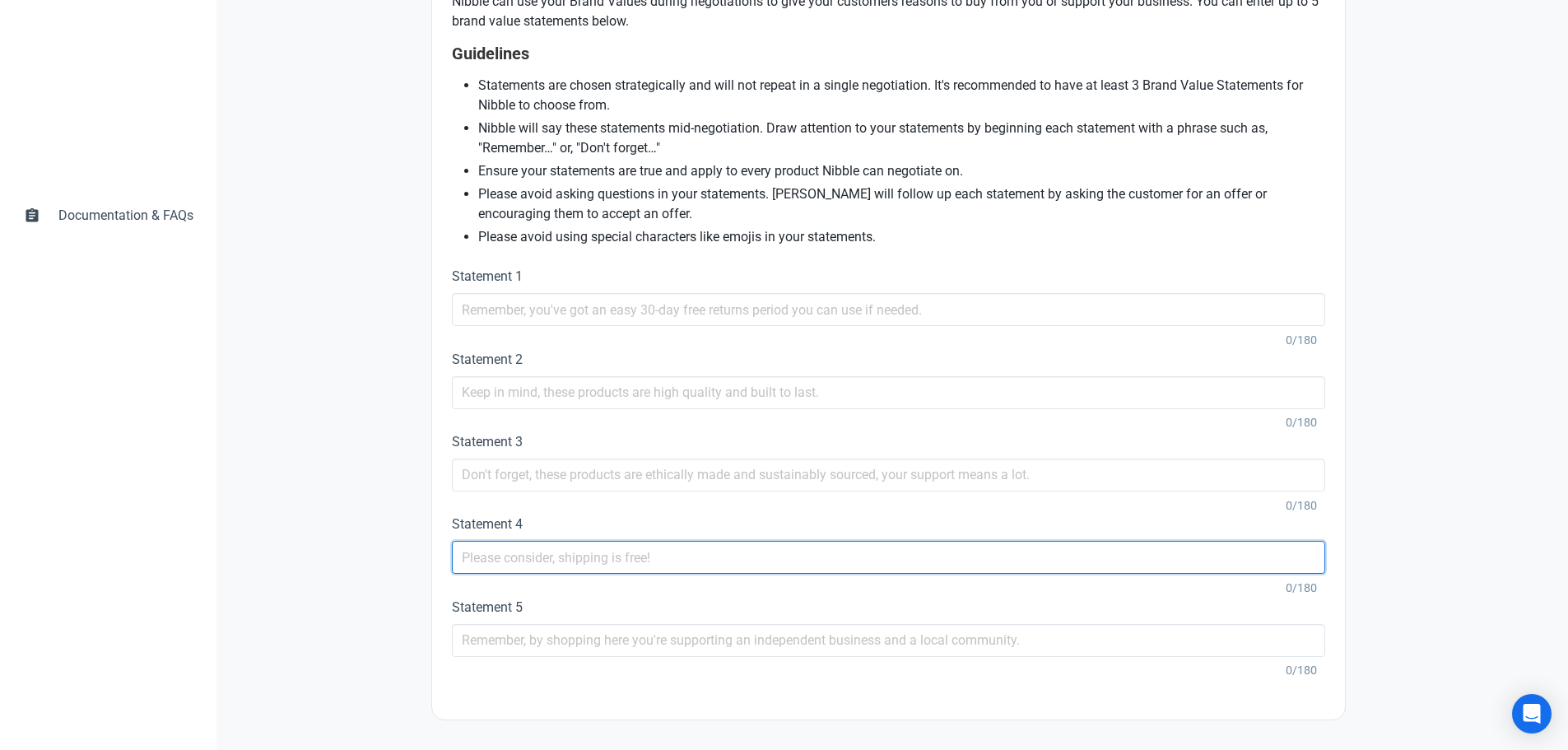
click at [662, 563] on input "text" at bounding box center [887, 557] width 873 height 33
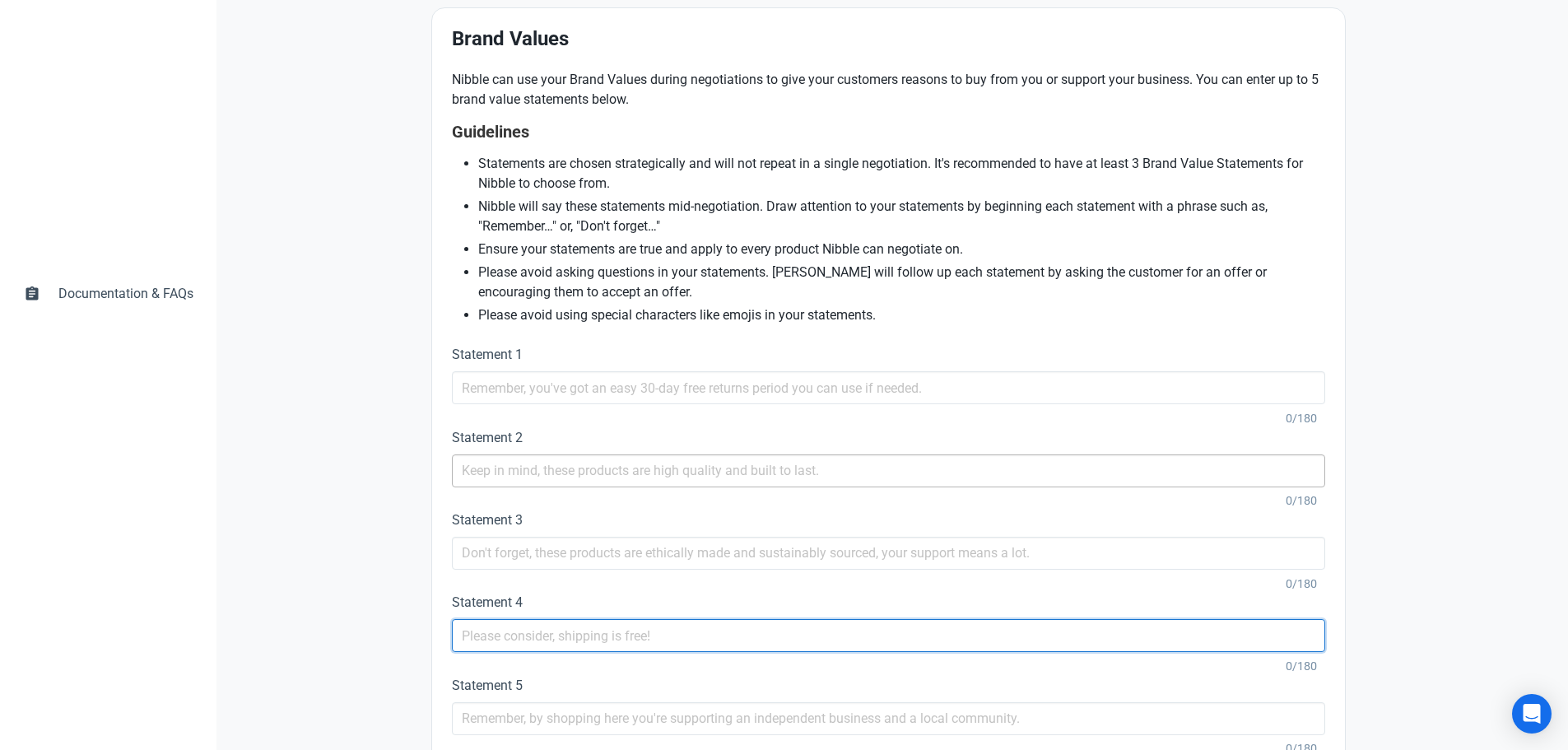
scroll to position [340, 0]
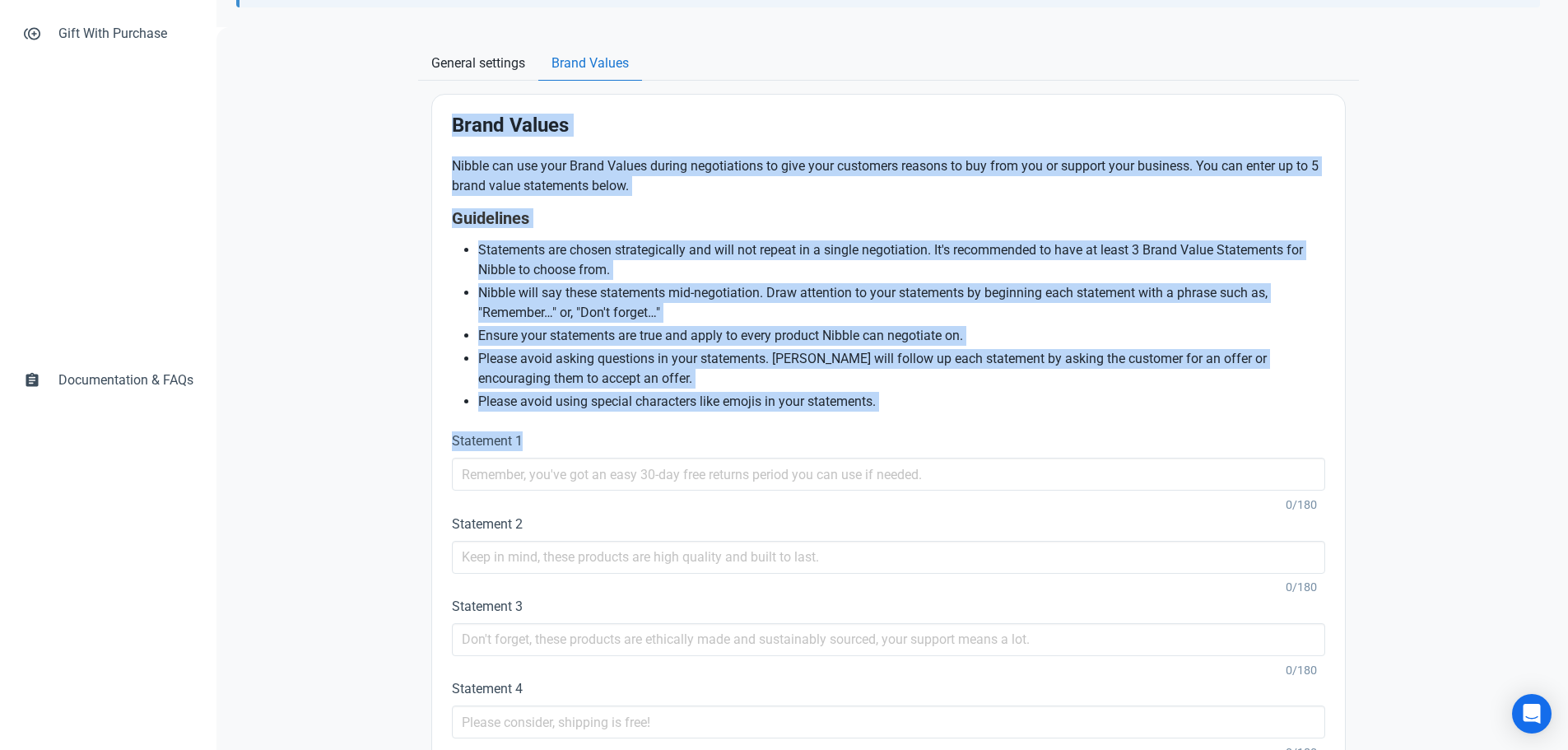
drag, startPoint x: 453, startPoint y: 116, endPoint x: 575, endPoint y: 449, distance: 354.6
click at [575, 449] on div "Brand Values Nibble can use your Brand Values during negotiations to give your …" at bounding box center [888, 489] width 913 height 789
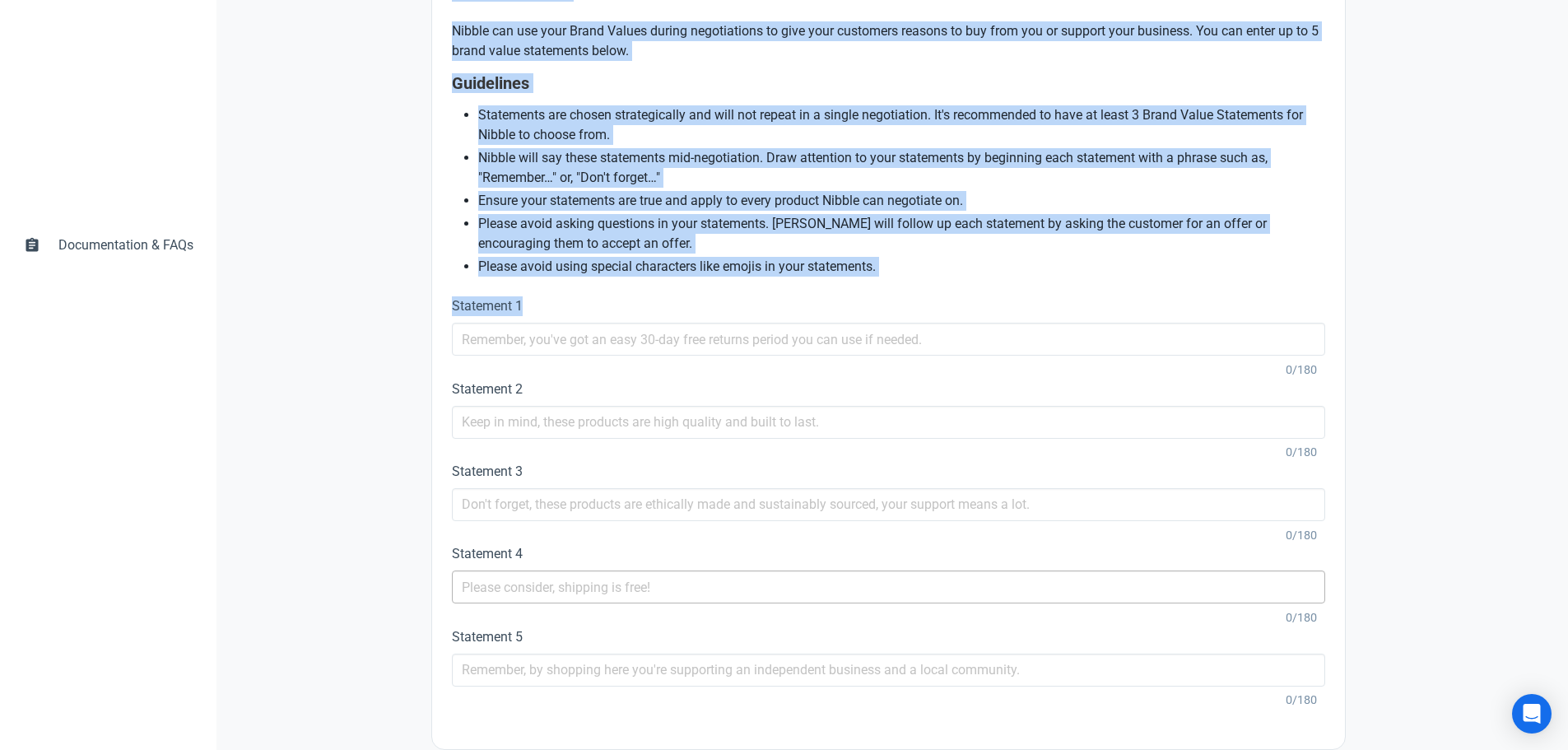
scroll to position [503, 0]
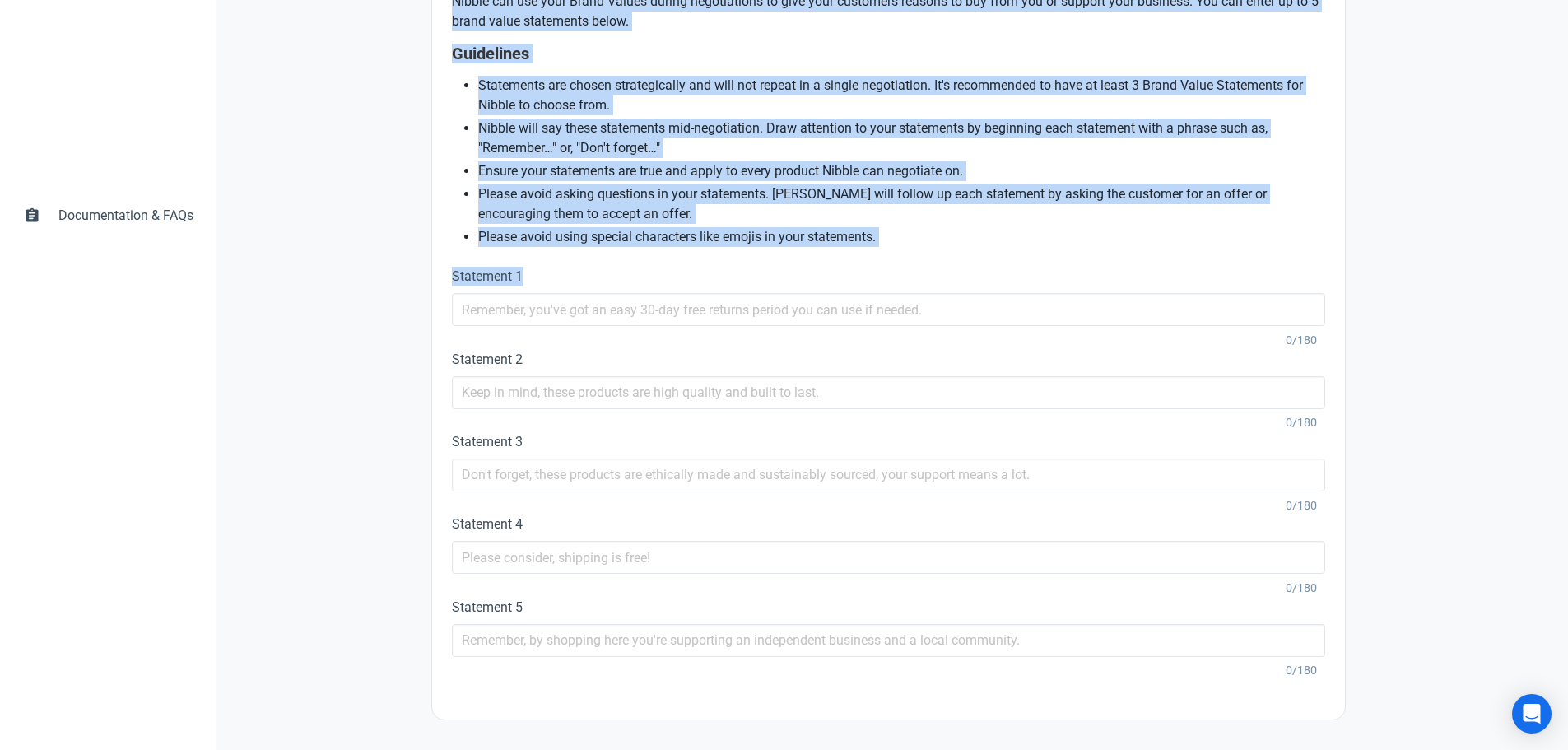
click at [434, 265] on div "Brand Values Nibble can use your Brand Values during negotiations to give your …" at bounding box center [888, 324] width 913 height 789
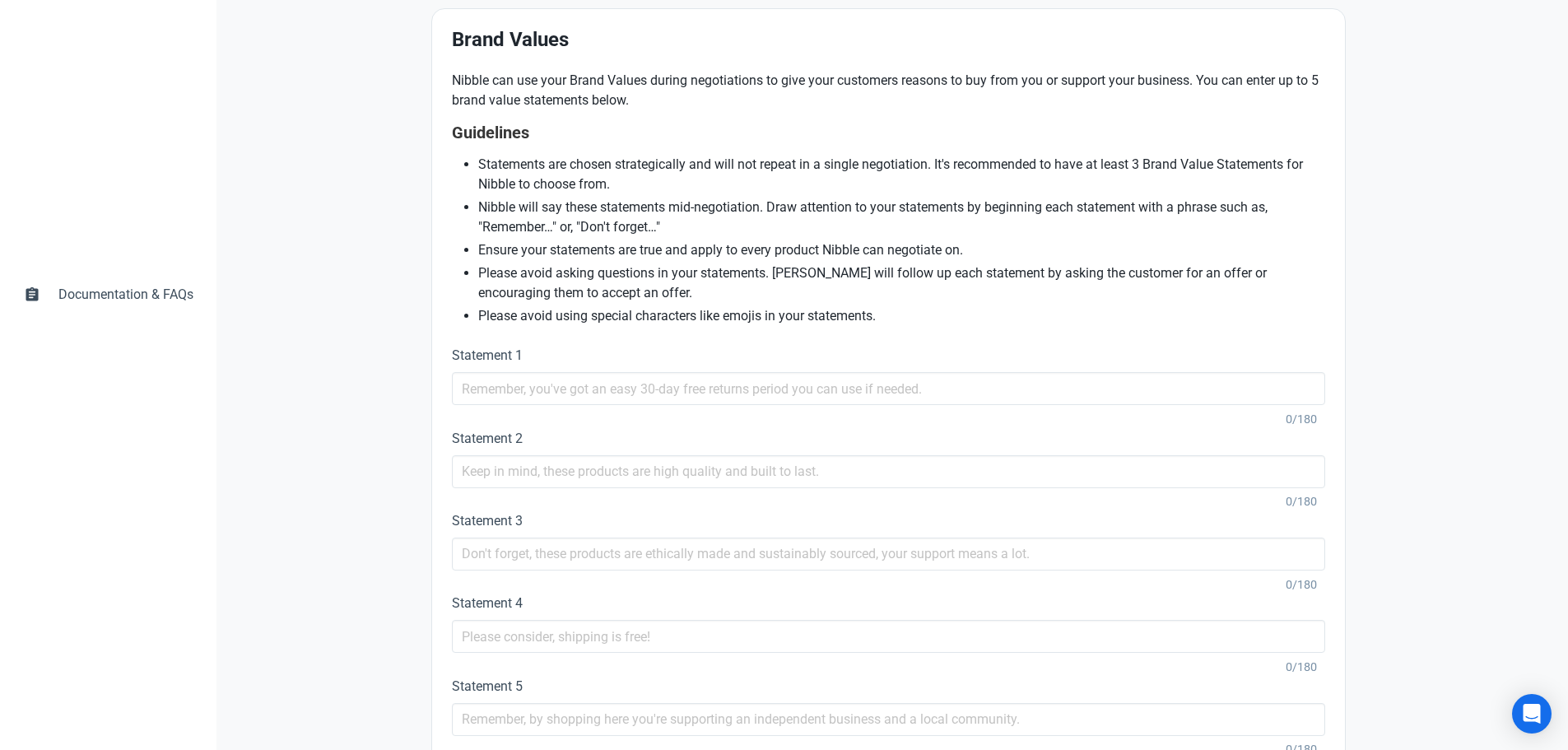
scroll to position [426, 0]
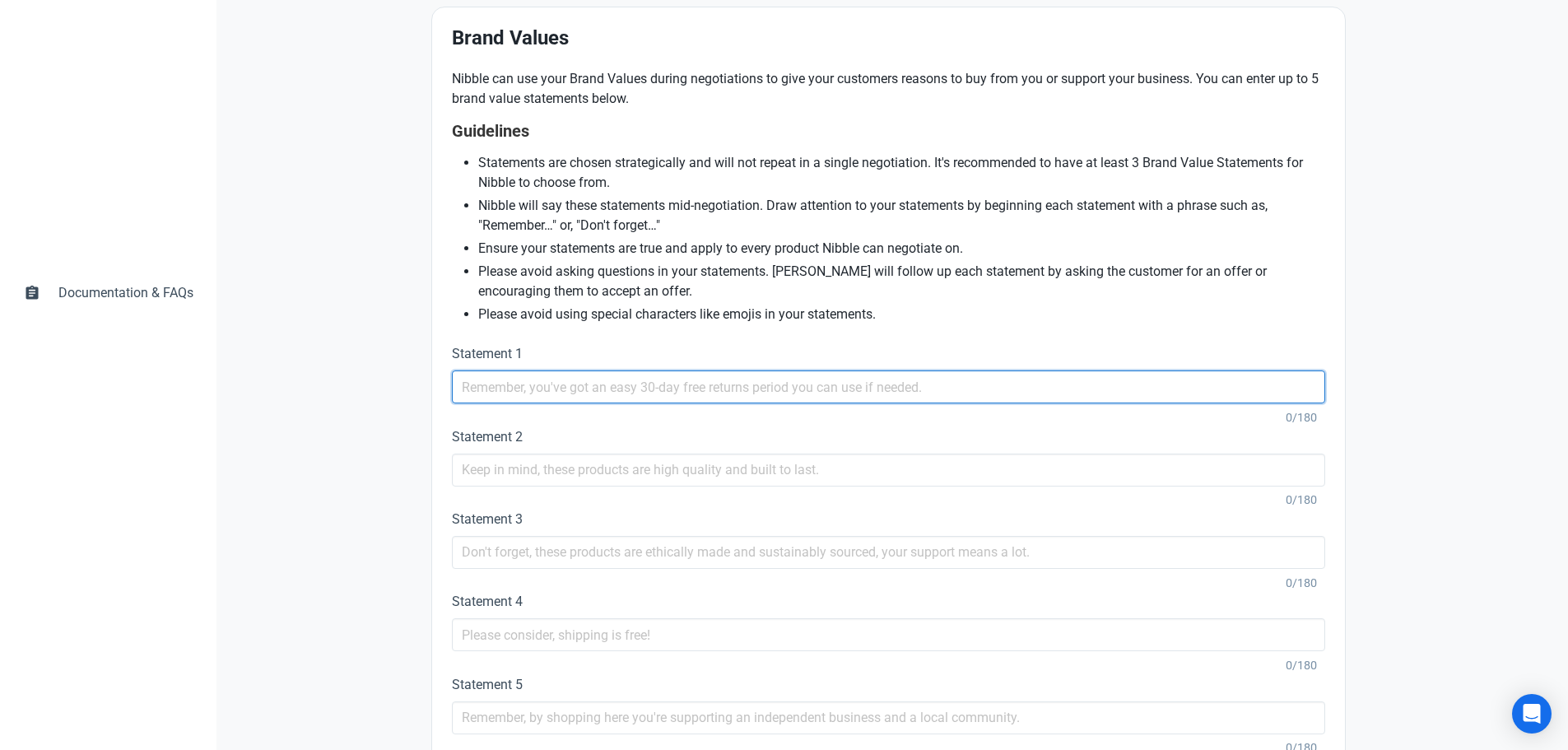
click at [562, 400] on input "text" at bounding box center [887, 387] width 873 height 33
paste input "Don’t forget, you’re buying directly from the manufacturer — no middlemen, just…"
click at [805, 387] on input "Don’t forget, you’re buying directly from the manufacturer — no middlemen, just…" at bounding box center [887, 387] width 873 height 33
type input "Don’t forget, you’re buying directly from the manufacturer - no middlemen, just…"
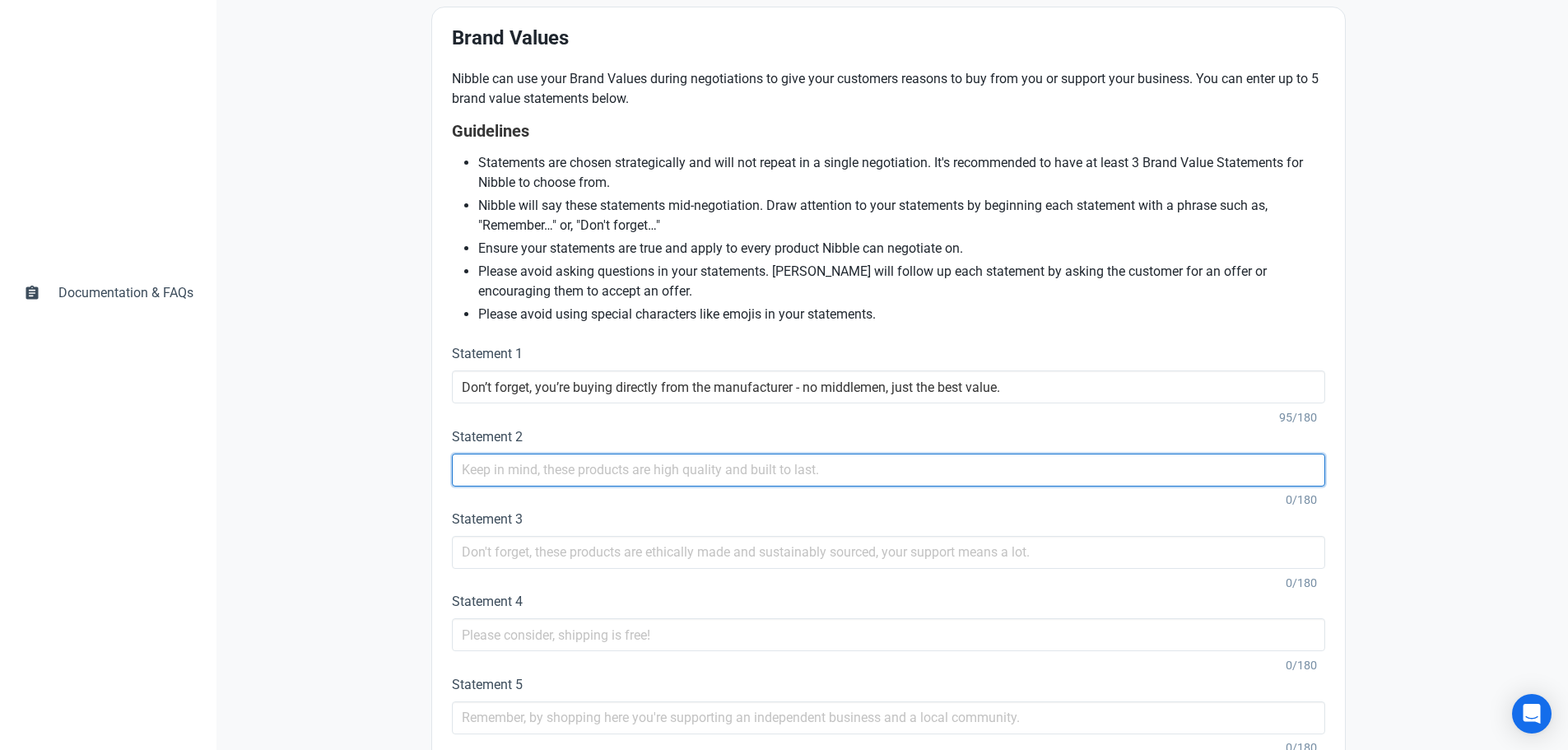
click at [587, 474] on input "text" at bounding box center [887, 470] width 873 height 33
paste input "Keep in mind, PrimeStyle has been trusted for over 23 years with thousands of h…"
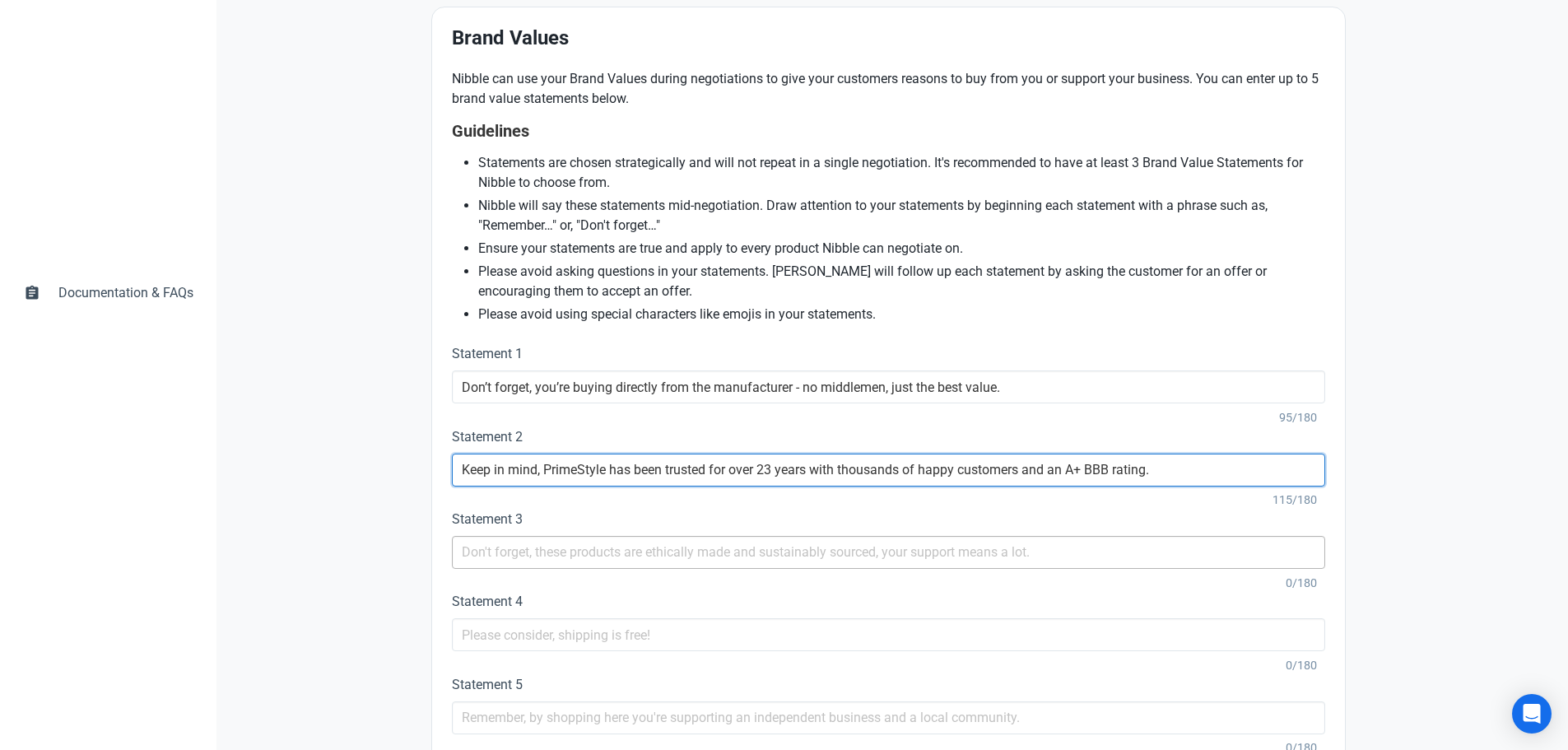
type input "Keep in mind, PrimeStyle has been trusted for over 23 years with thousands of h…"
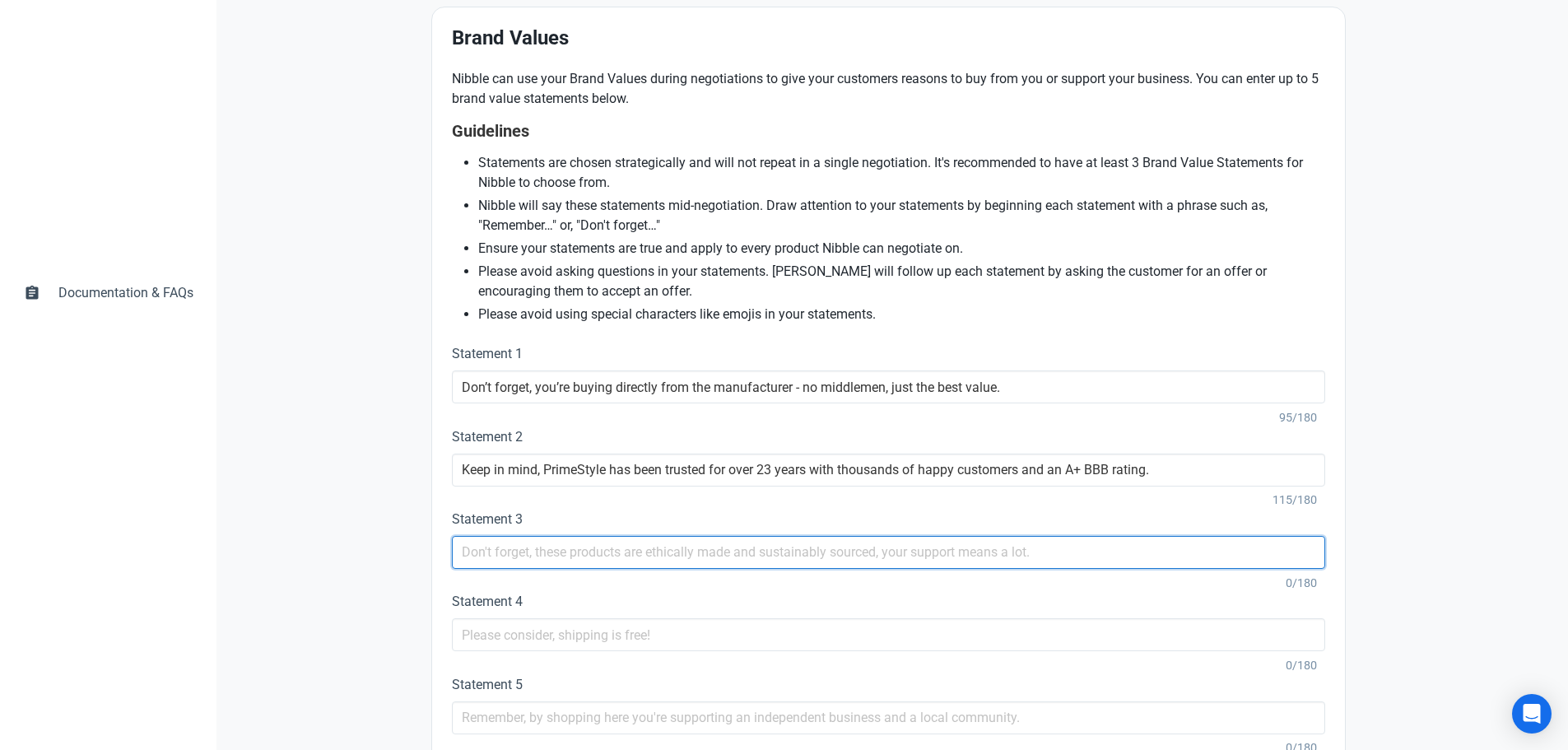
click at [580, 556] on input "text" at bounding box center [887, 552] width 873 height 33
paste input "Don’t forget, every purchase supports real jewelers who stand behind their craf…"
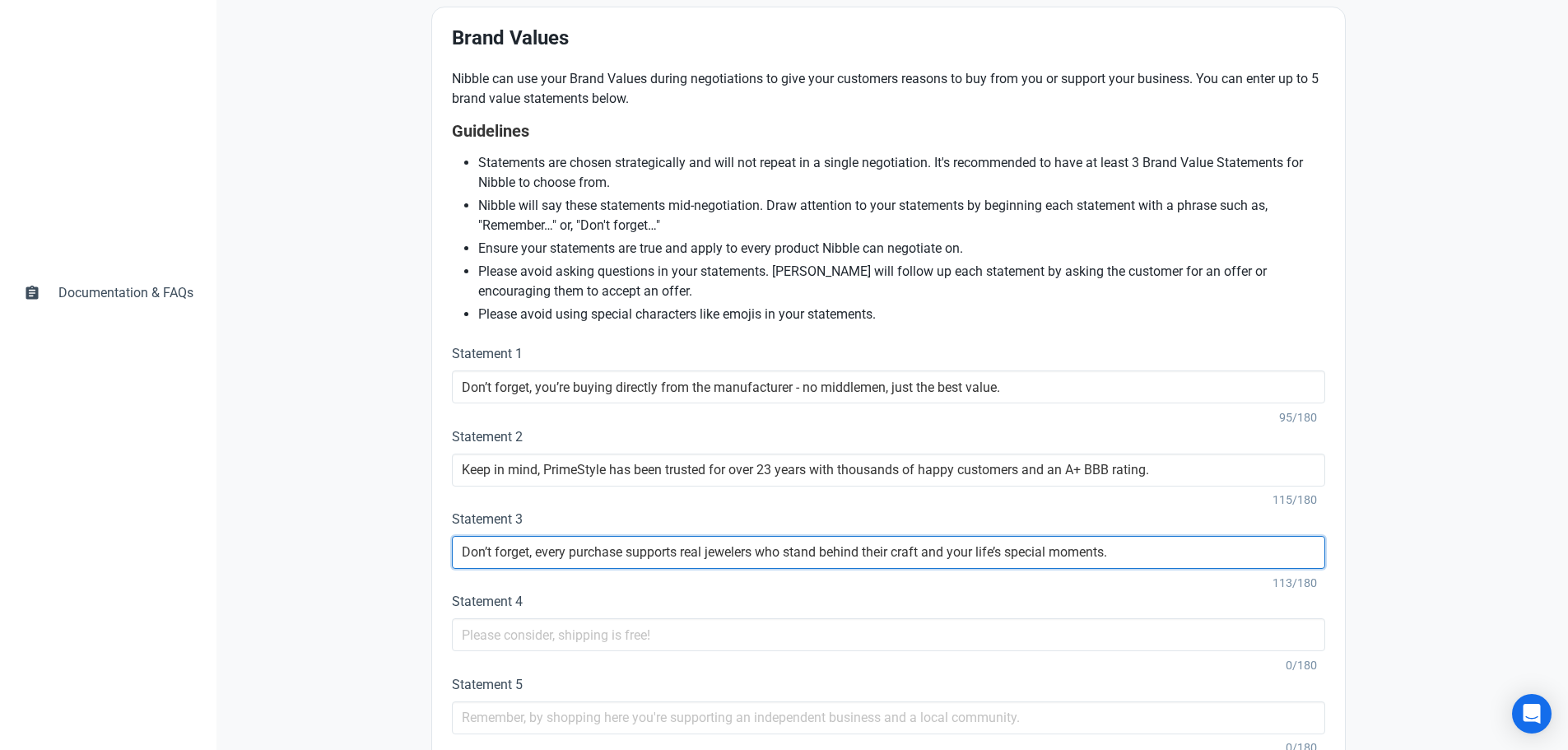
type input "Don’t forget, every purchase supports real jewelers who stand behind their craf…"
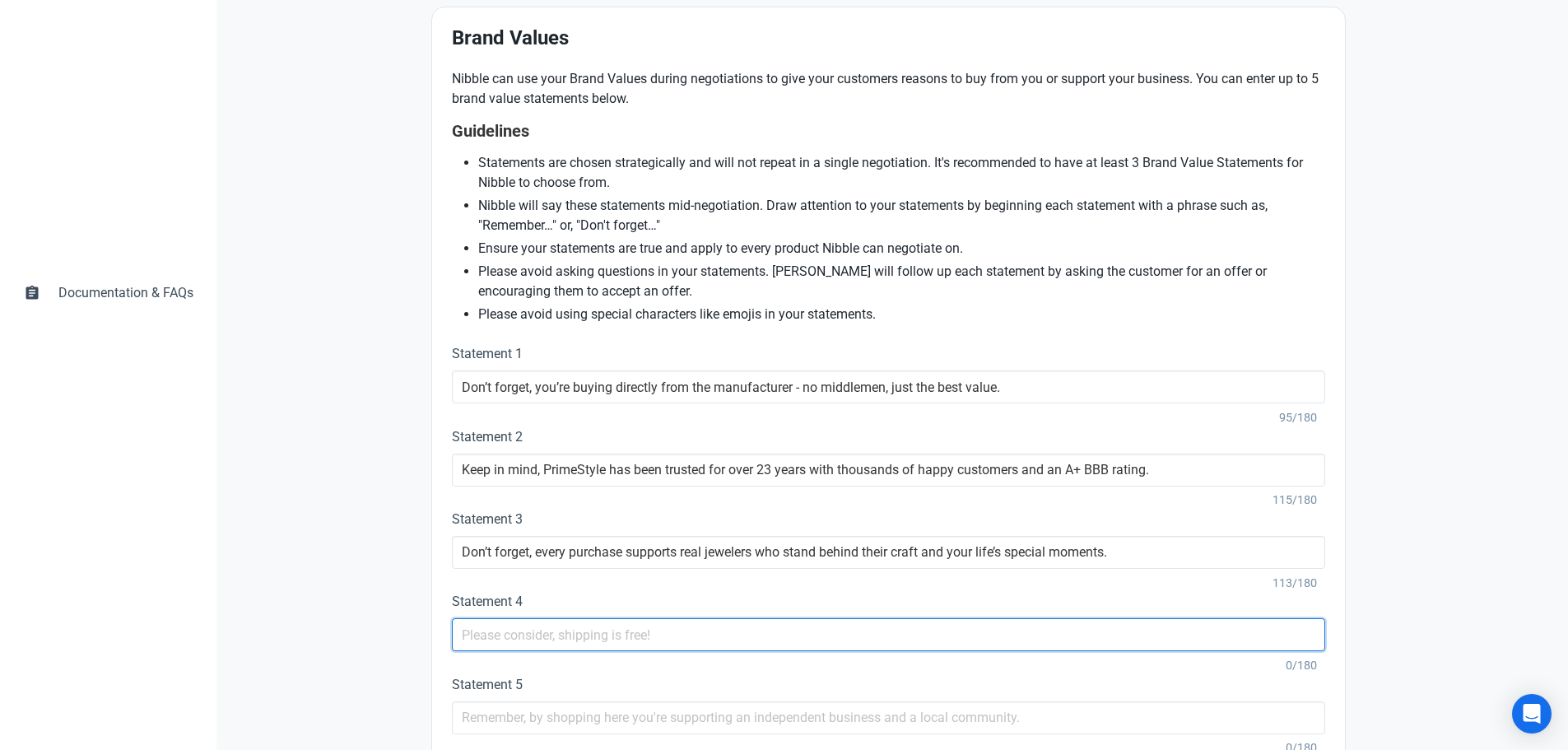
click at [541, 645] on input "text" at bounding box center [887, 634] width 873 height 33
paste input ""Remember, we’ve helped thousands celebrate proposals, anniversaries, and miles…"
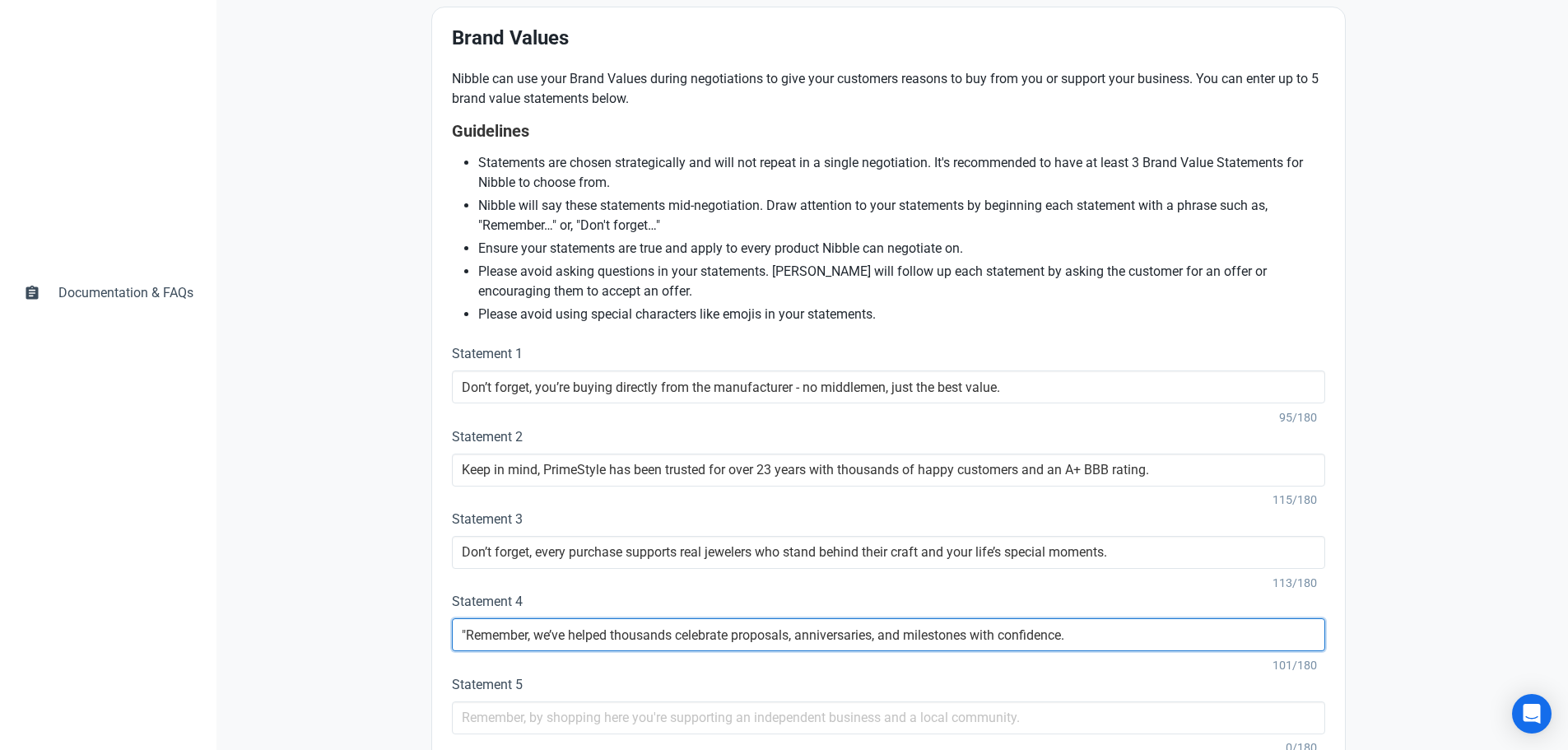
type input ""Remember, we’ve helped thousands celebrate proposals, anniversaries, and miles…"
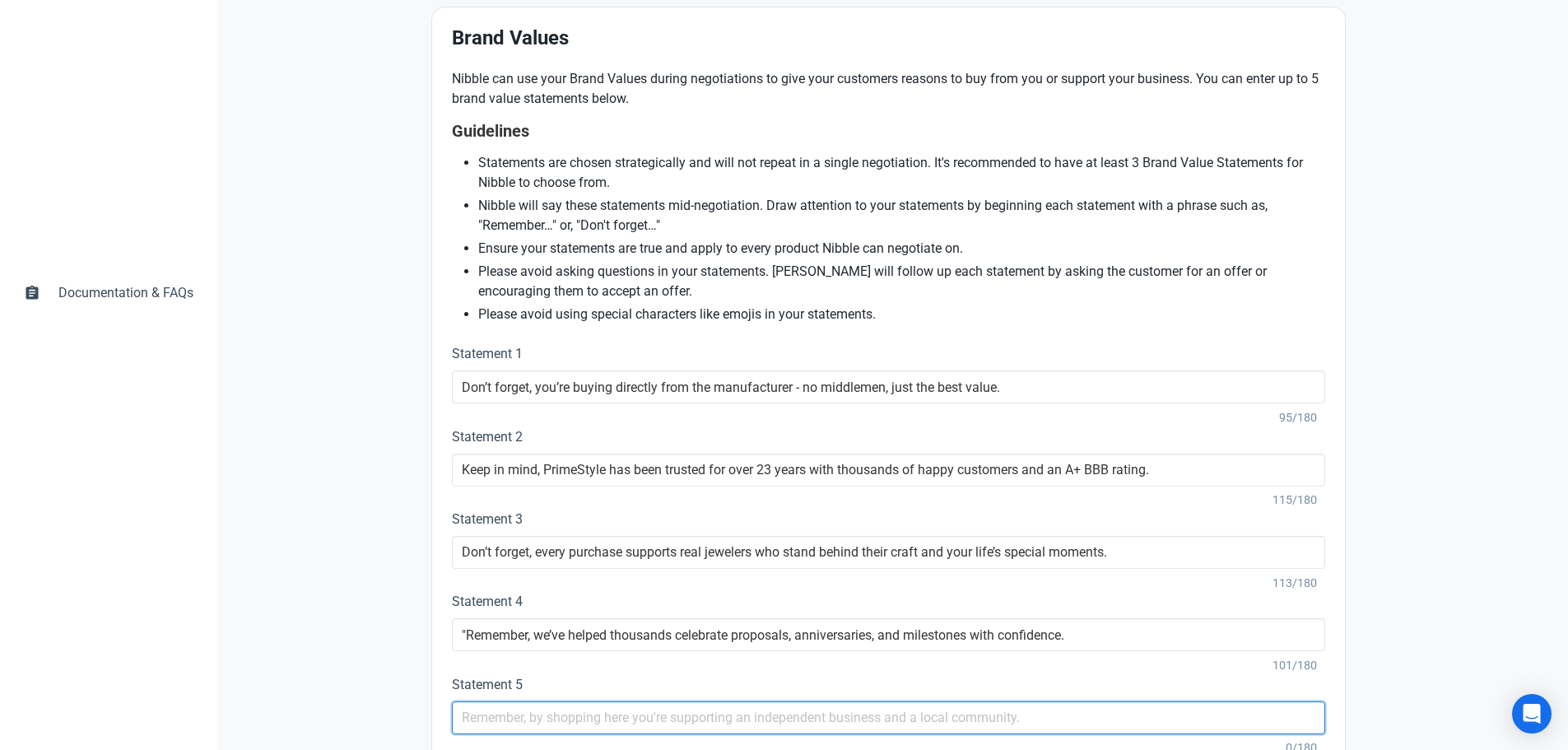
click at [551, 710] on input "text" at bounding box center [887, 717] width 873 height 33
paste input "Please consider, your purchase includes free insured shipping for peace of mind"
type input "Please consider, your purchase includes free insured shipping for peace of mind"
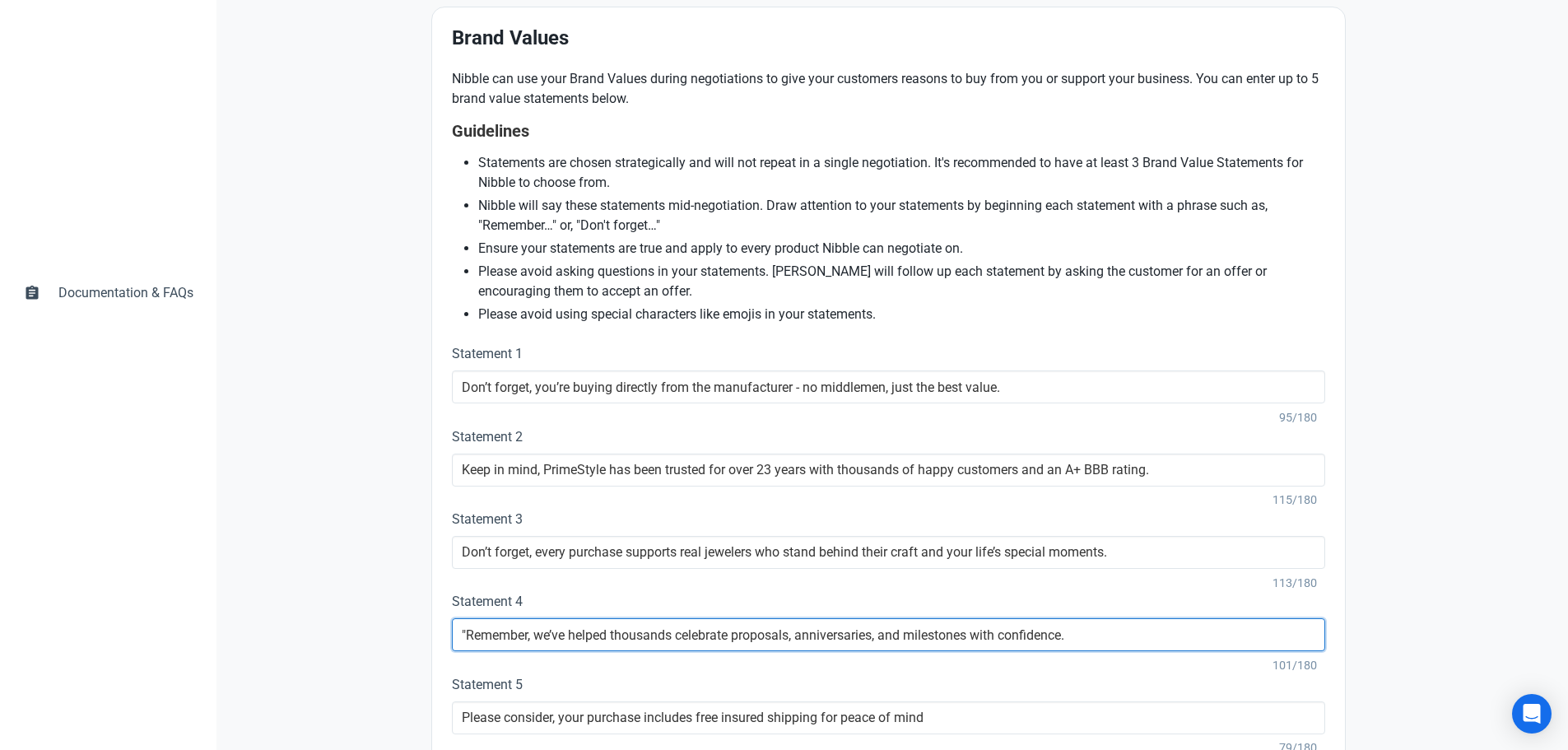
click at [466, 627] on input ""Remember, we’ve helped thousands celebrate proposals, anniversaries, and miles…" at bounding box center [887, 634] width 873 height 33
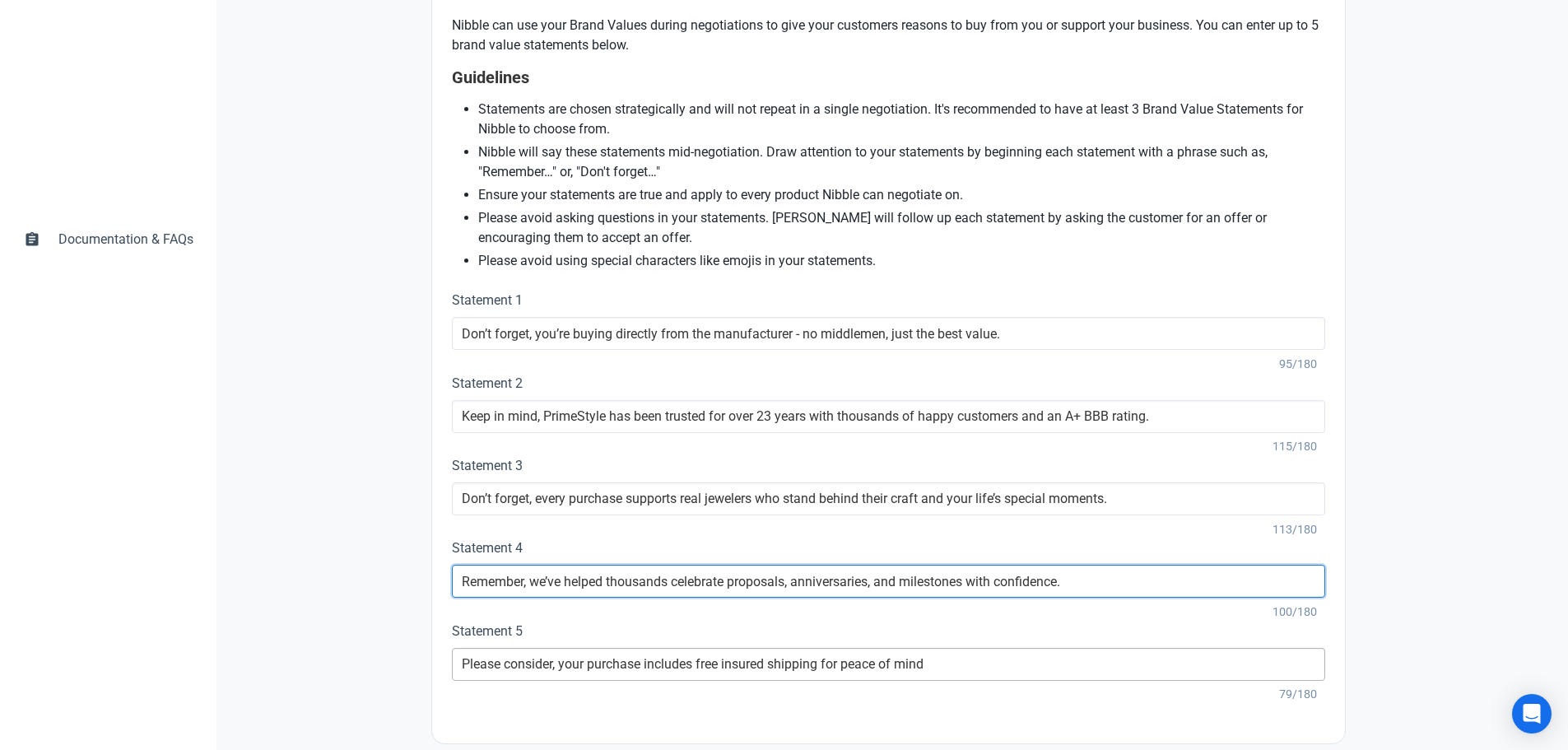
scroll to position [503, 0]
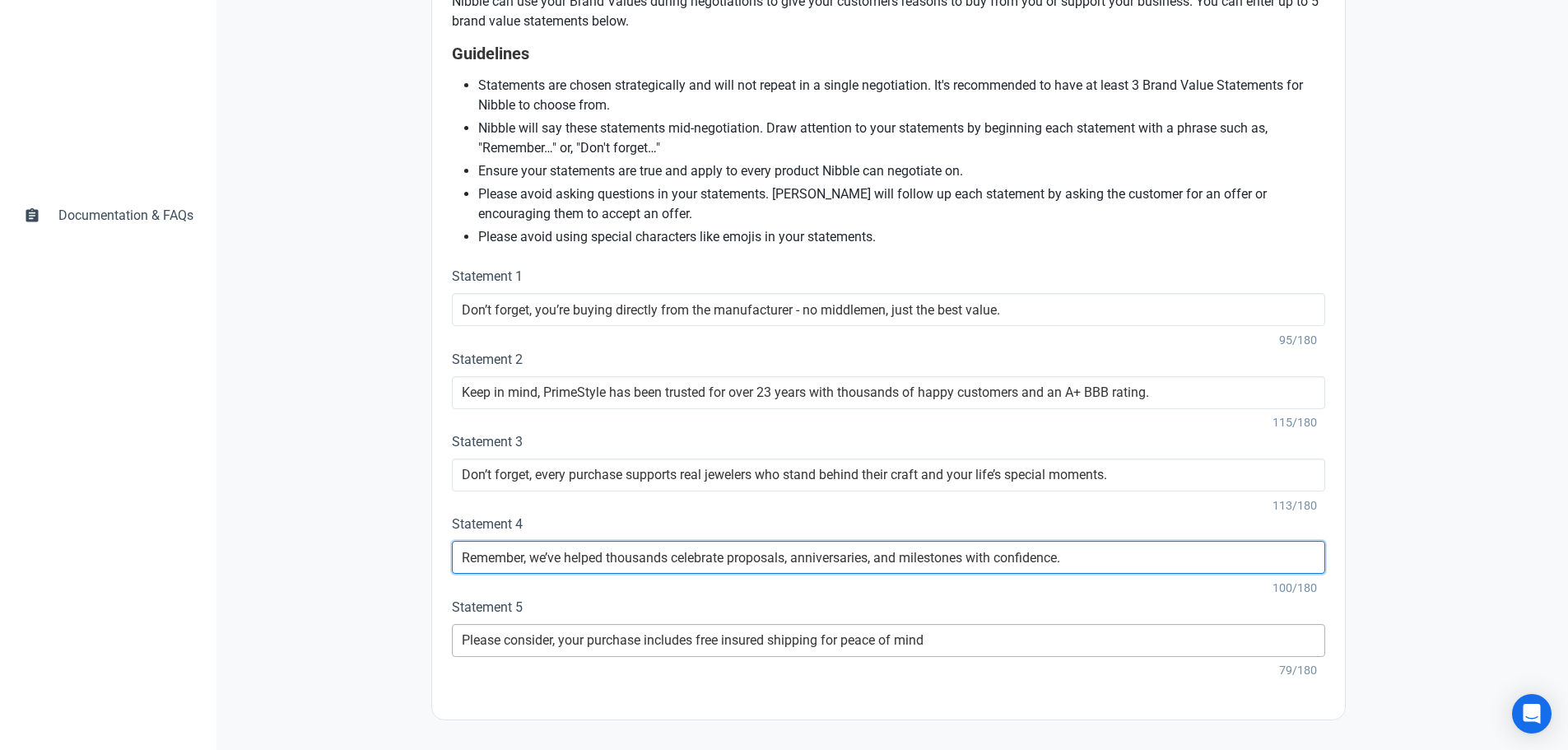
type input "Remember, we’ve helped thousands celebrate proposals, anniversaries, and milest…"
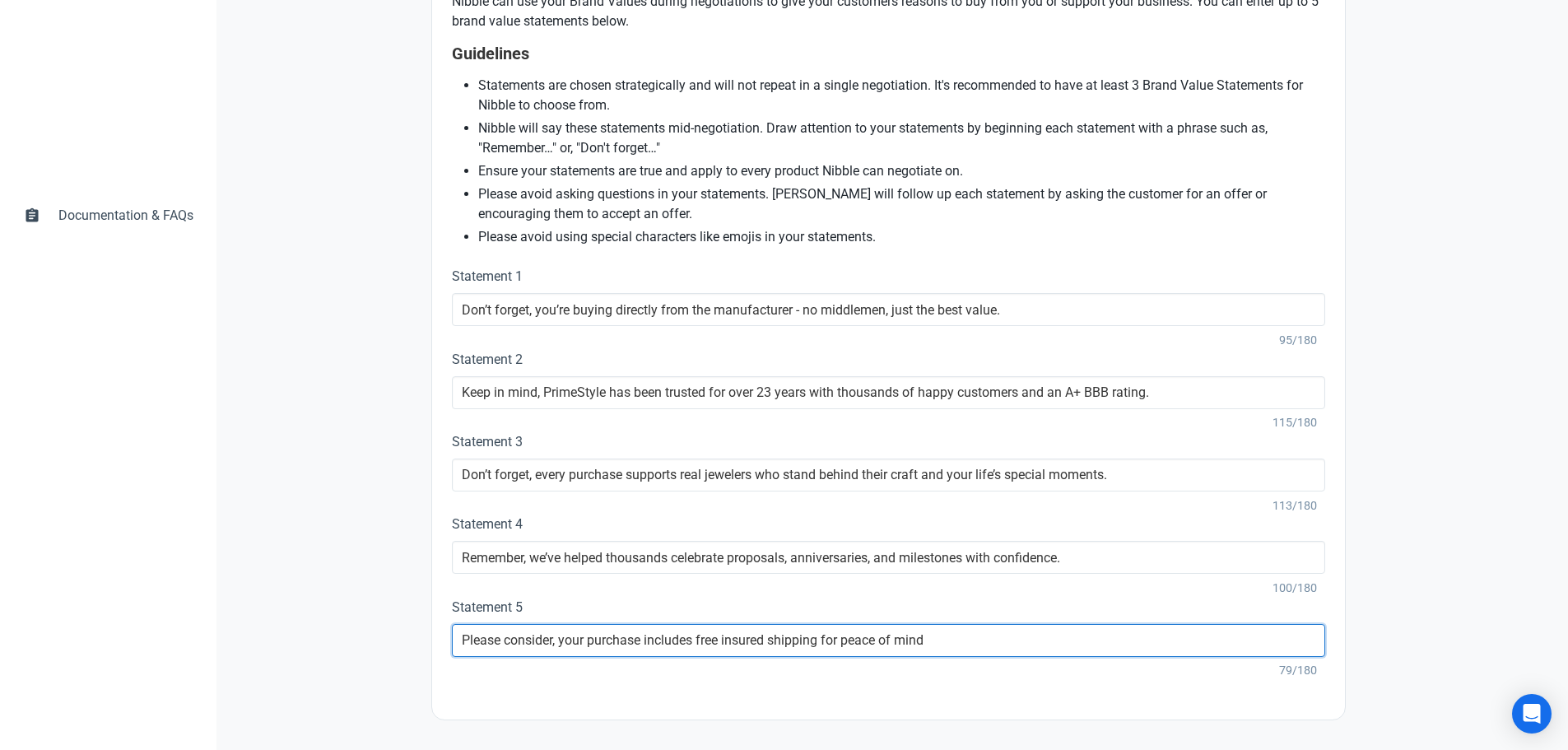
click at [990, 633] on input "Please consider, your purchase includes free insured shipping for peace of mind" at bounding box center [887, 640] width 873 height 33
type input "Please consider, your purchase includes free insured shipping for peace of mind."
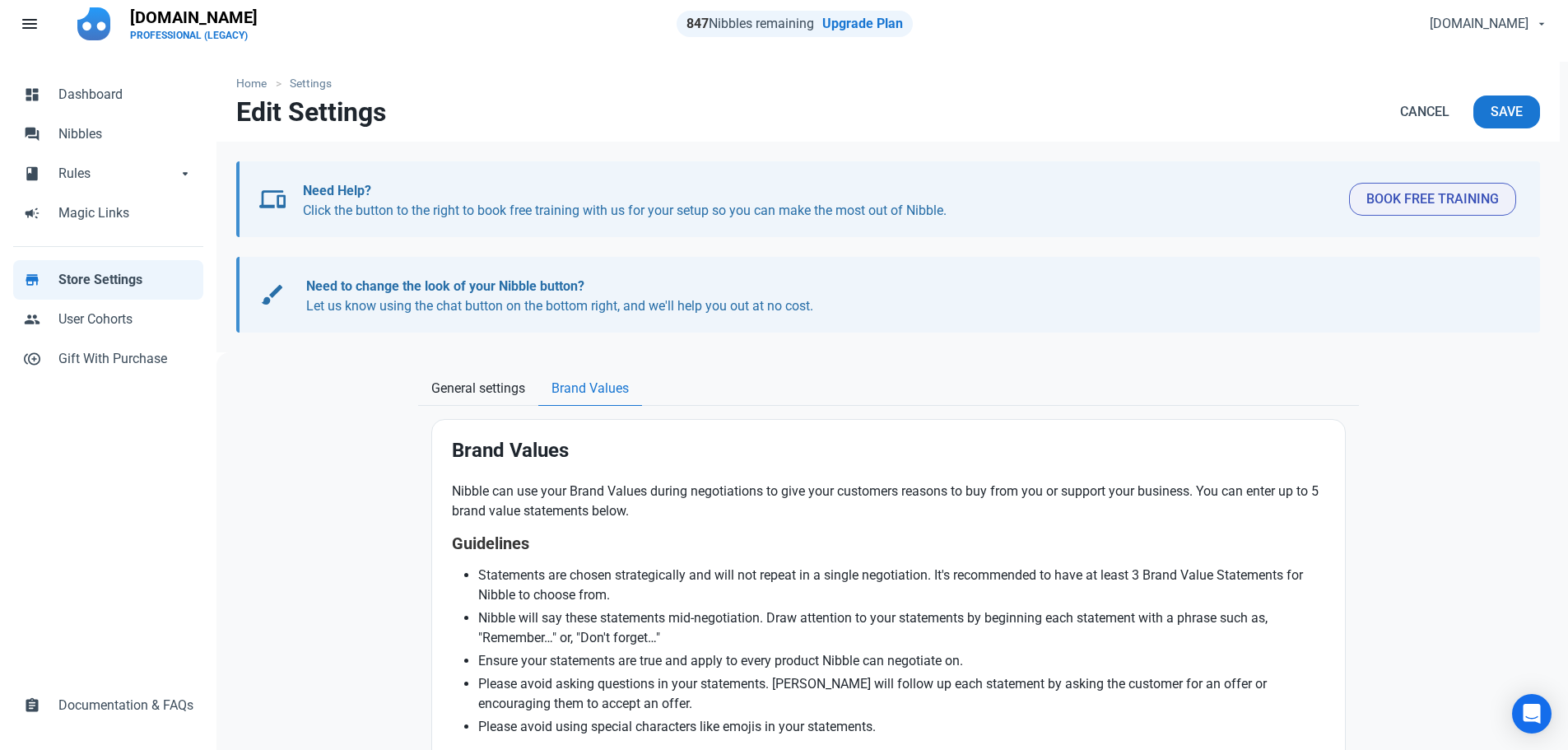
scroll to position [10, 0]
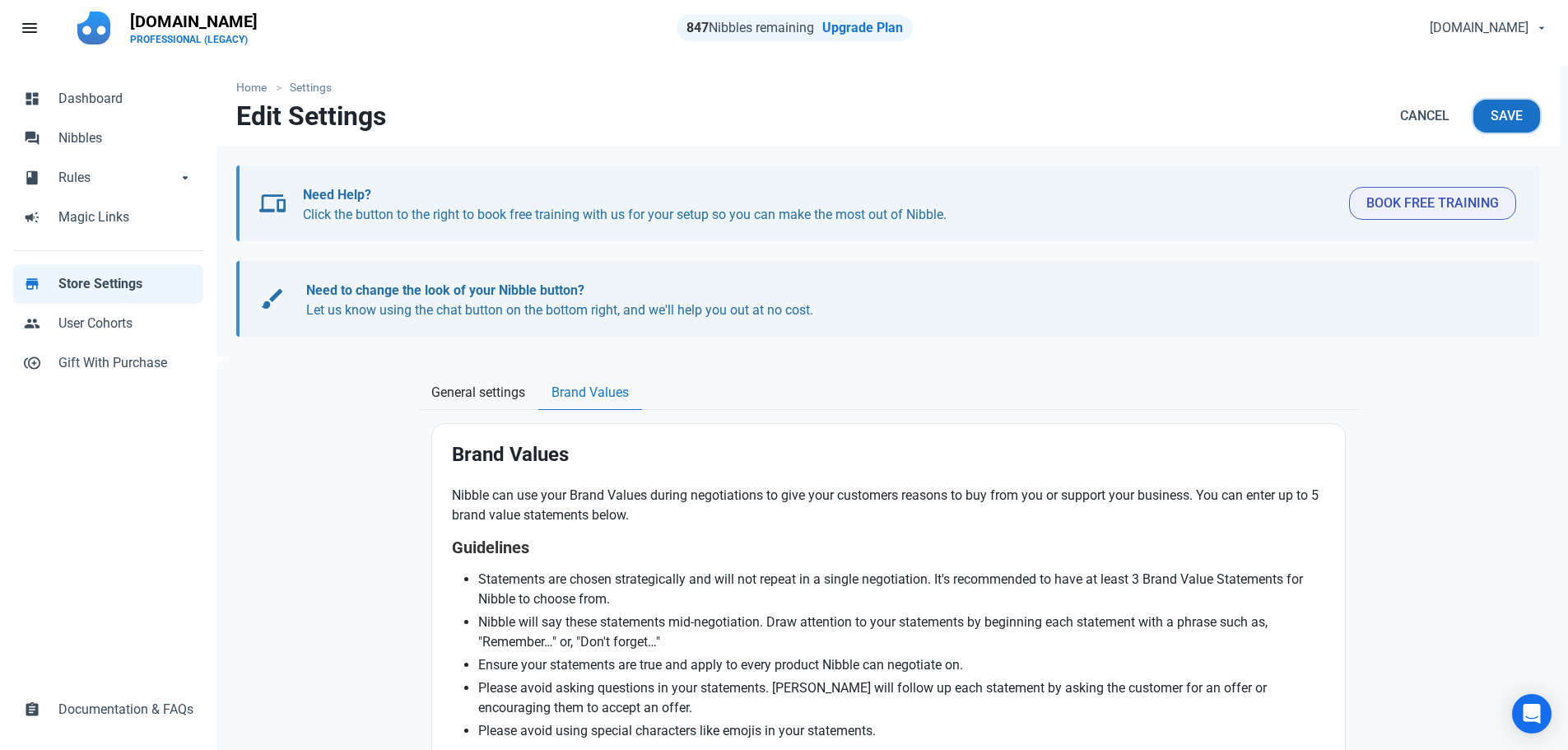
click at [1518, 115] on span "Save" at bounding box center [1506, 117] width 32 height 20
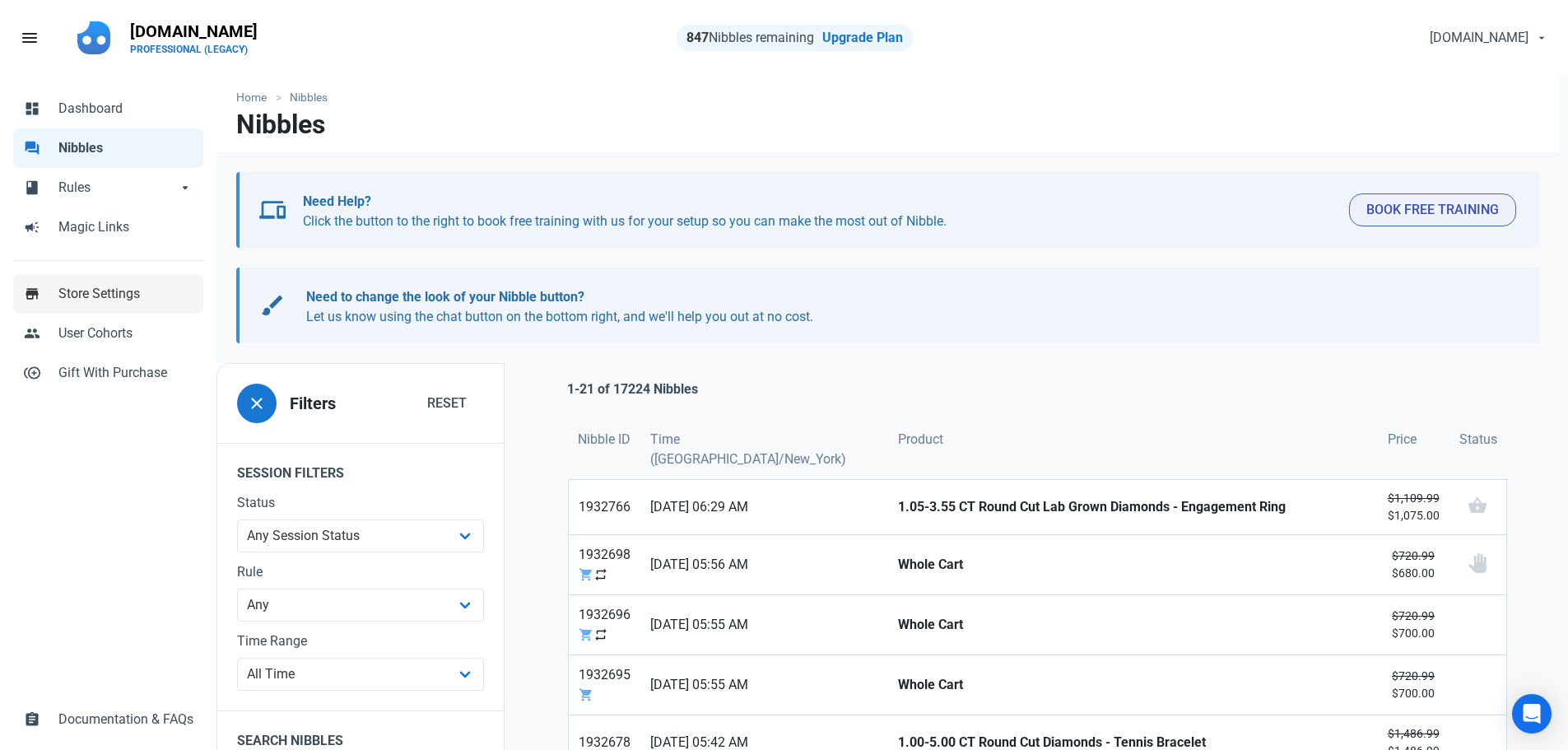
click at [96, 288] on span "Store Settings" at bounding box center [126, 294] width 135 height 20
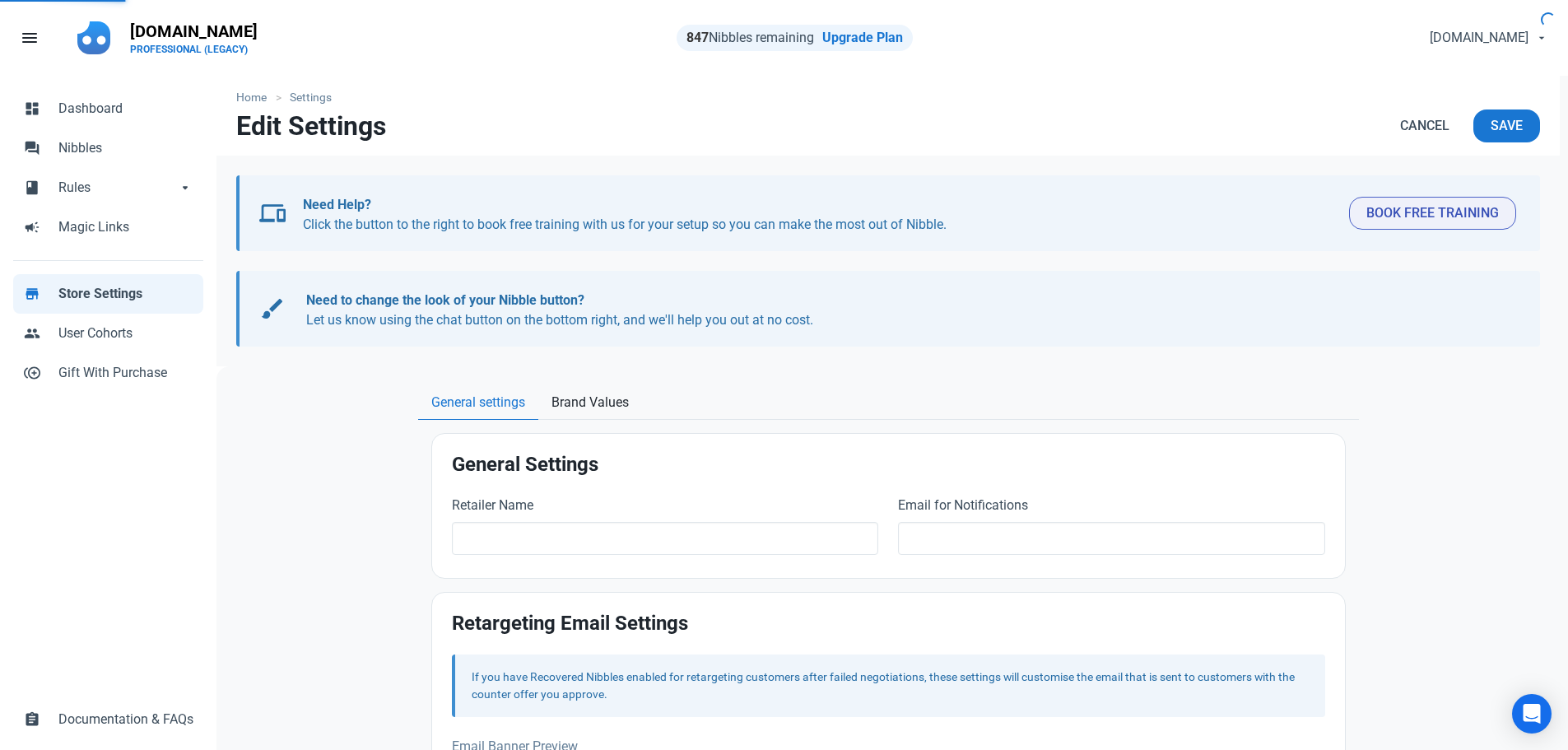
type input "[DOMAIN_NAME]"
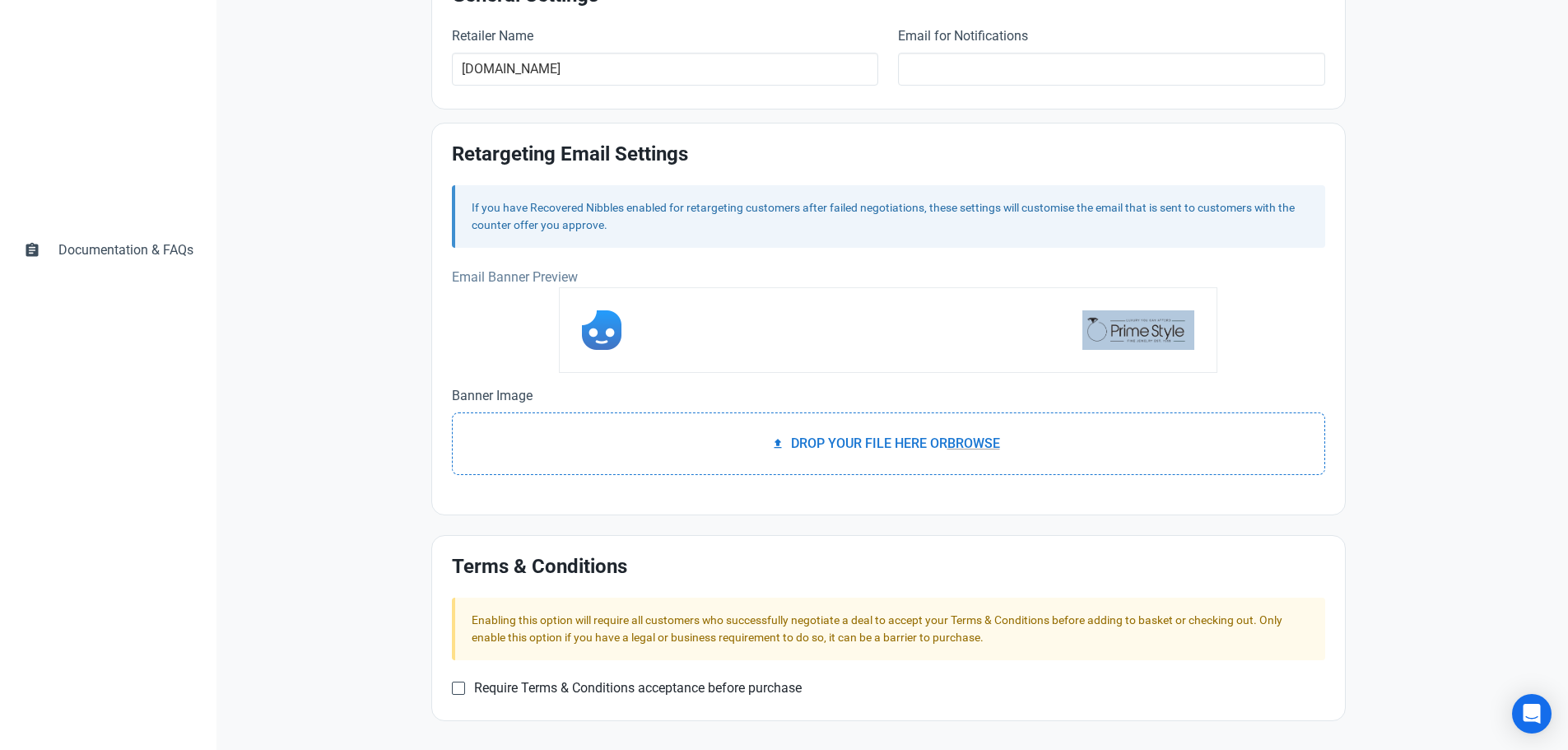
scroll to position [470, 0]
drag, startPoint x: 985, startPoint y: 444, endPoint x: 788, endPoint y: 537, distance: 217.8
click at [788, 537] on div "General Settings Retailer Name [DOMAIN_NAME] Email for Notifications Retargetin…" at bounding box center [888, 341] width 915 height 757
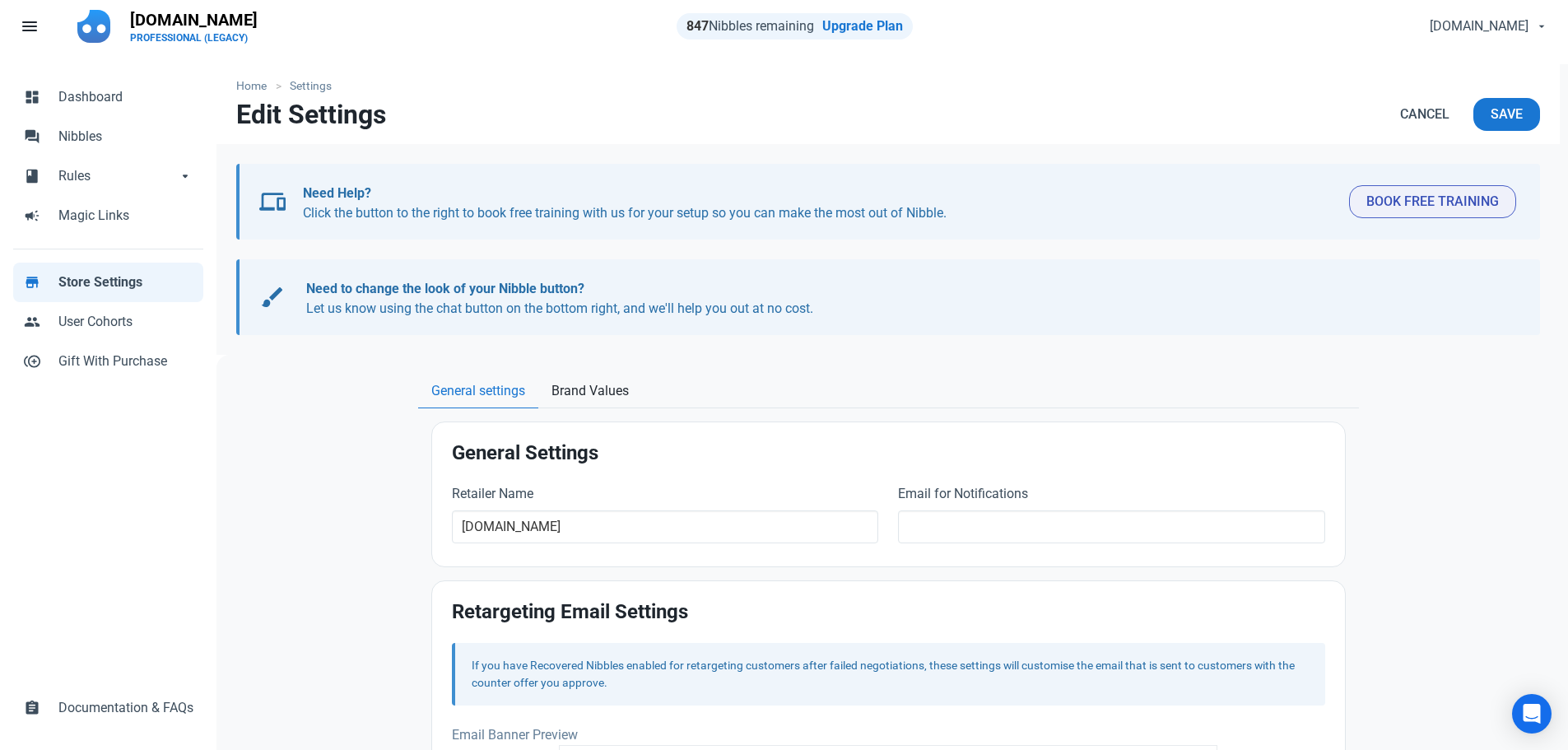
scroll to position [0, 0]
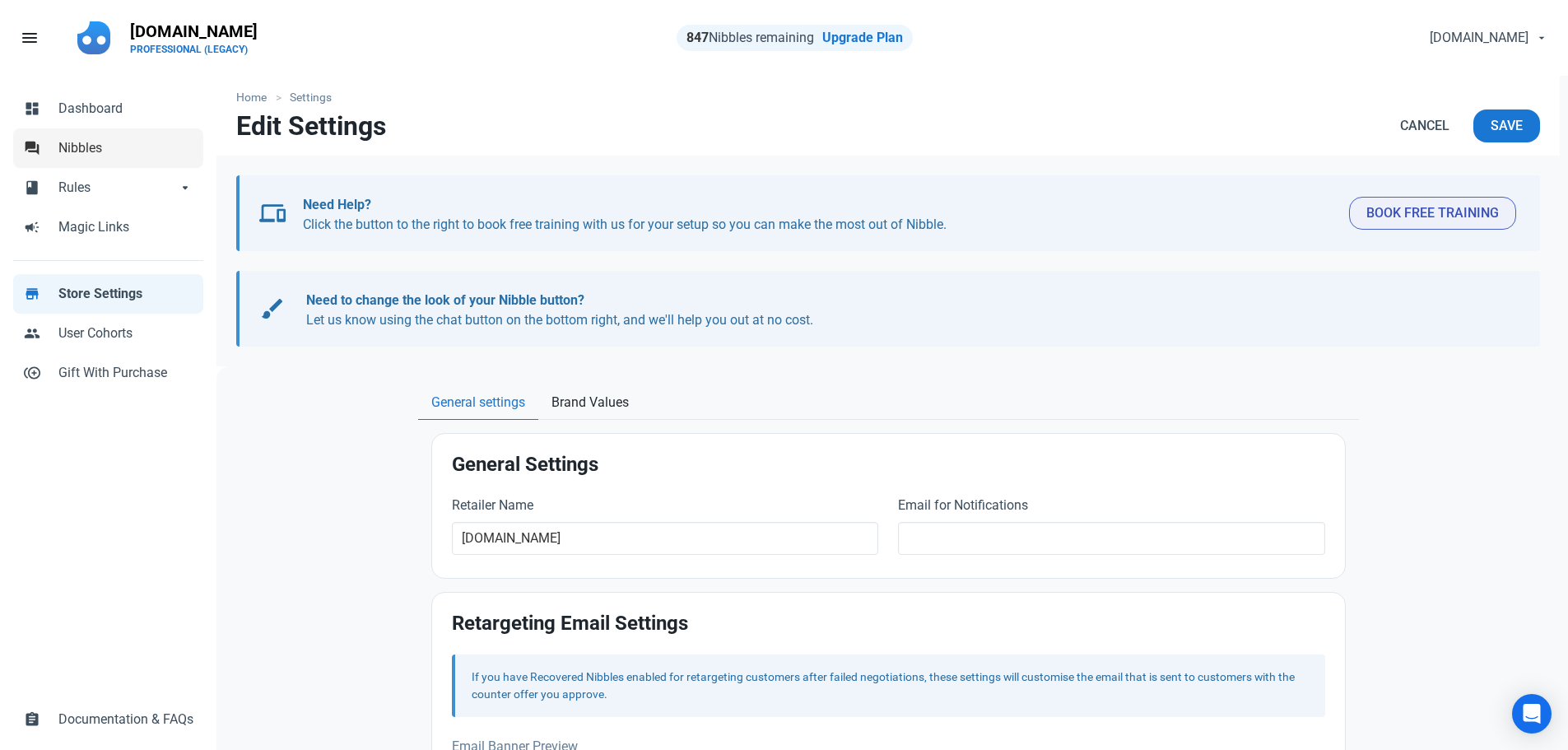
click at [81, 152] on span "Nibbles" at bounding box center [126, 148] width 135 height 20
